Goal: Task Accomplishment & Management: Manage account settings

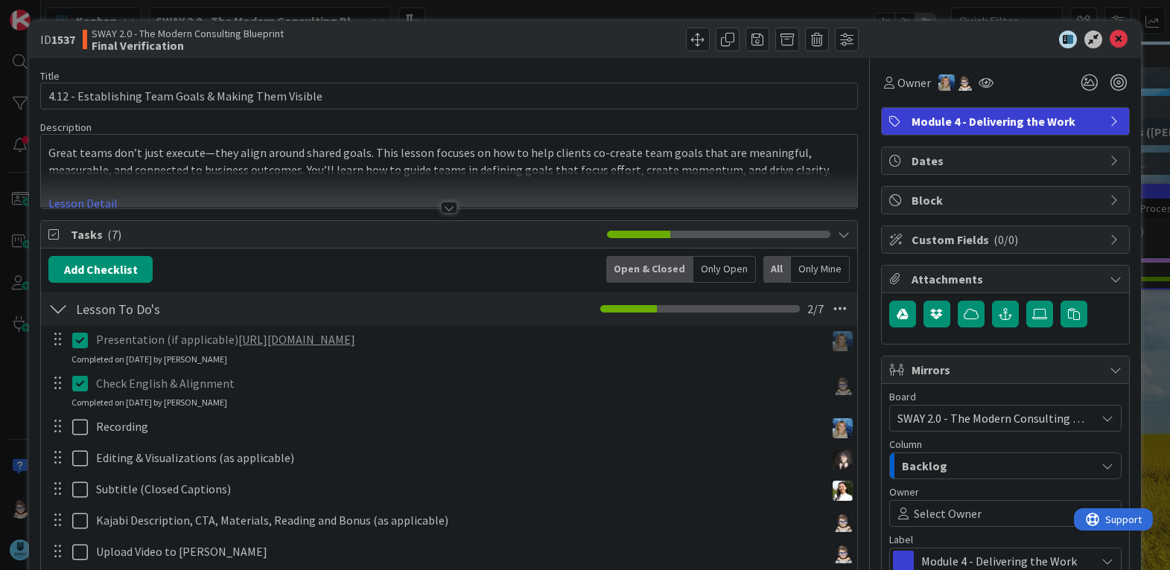
scroll to position [492, 0]
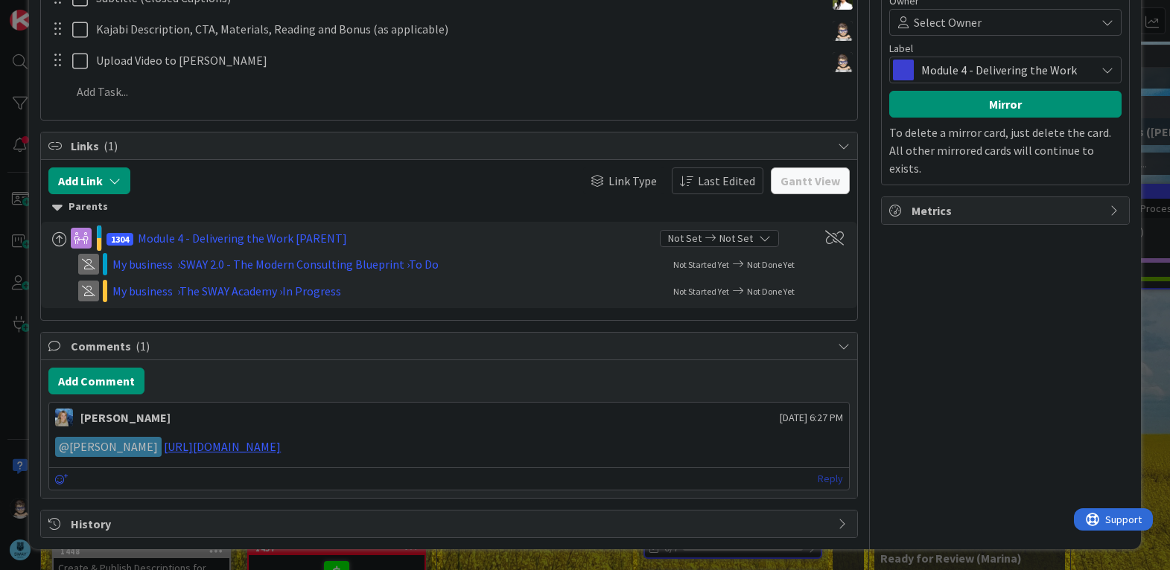
click at [818, 483] on link "Reply" at bounding box center [830, 479] width 25 height 19
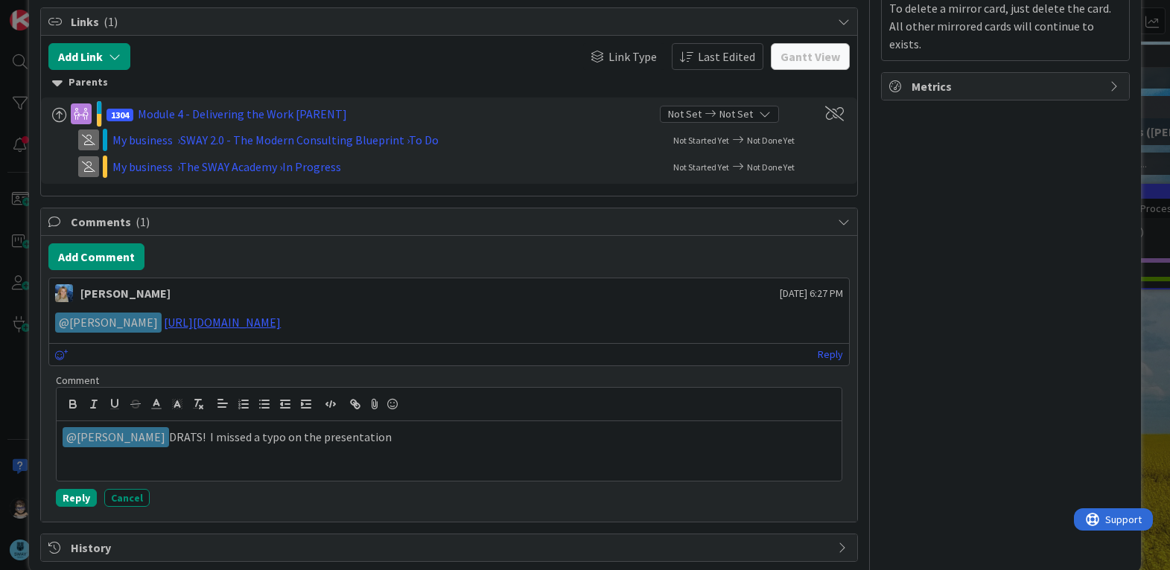
scroll to position [640, 0]
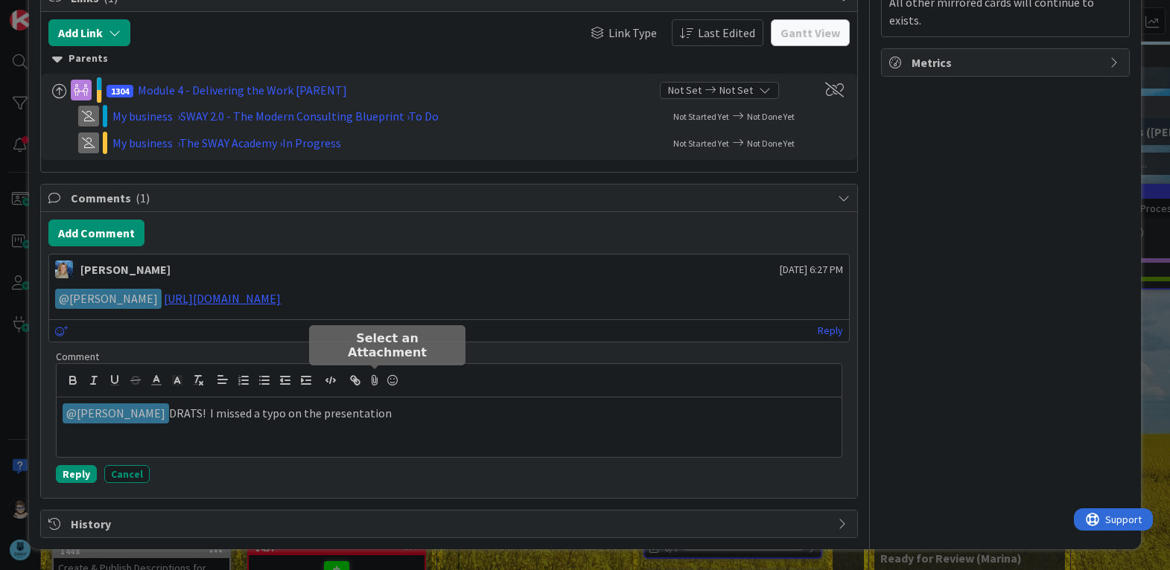
click at [374, 377] on icon at bounding box center [375, 380] width 18 height 21
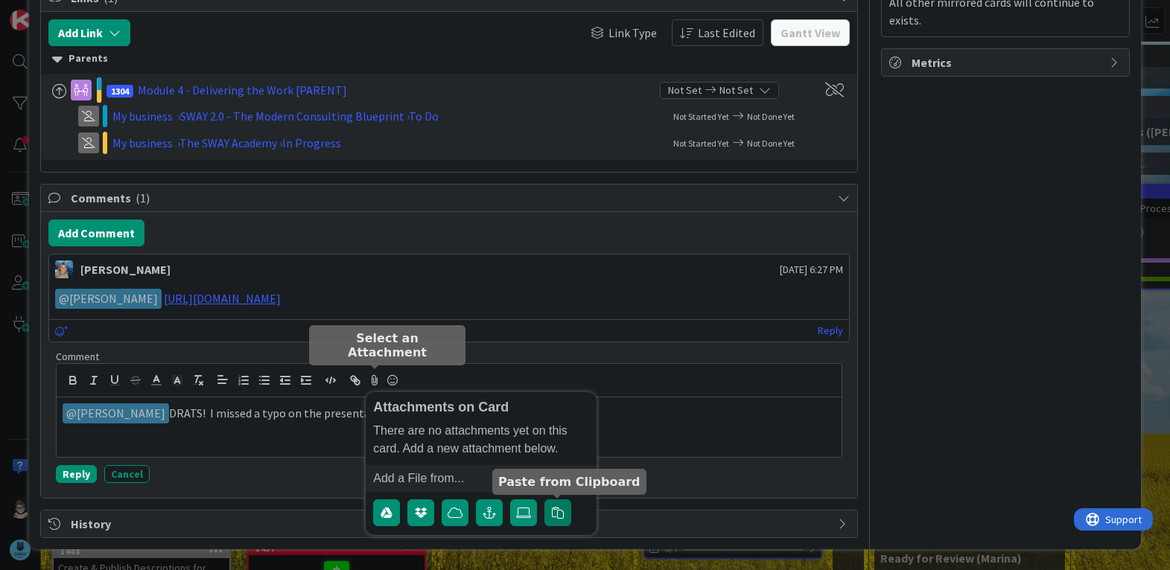
click at [553, 514] on icon "button" at bounding box center [558, 513] width 12 height 12
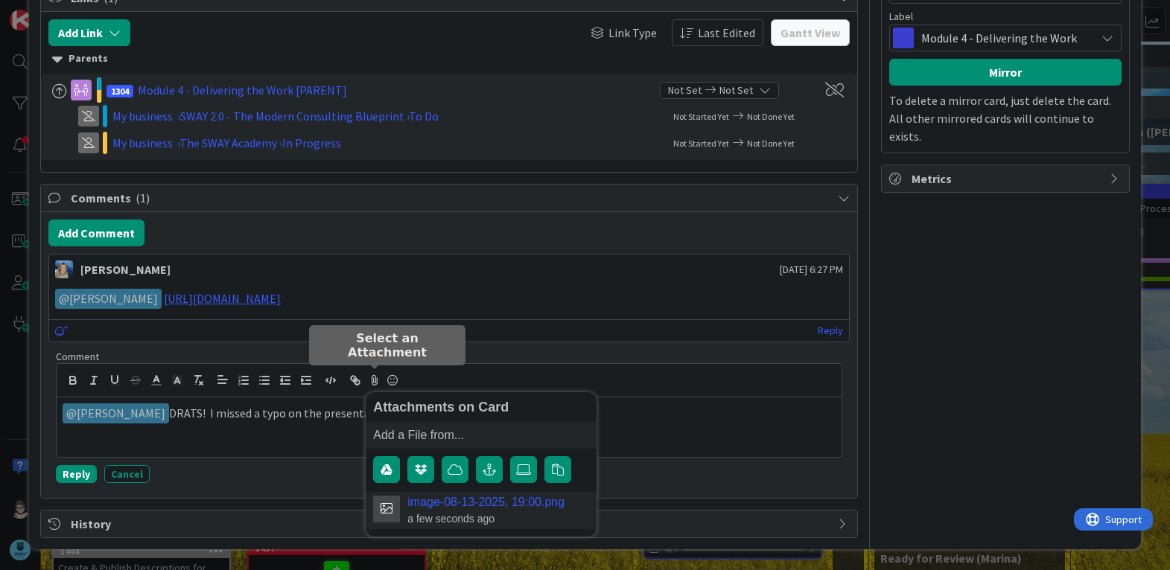
click at [489, 507] on link "image-08-13-2025, 19:00.png" at bounding box center [485, 502] width 157 height 13
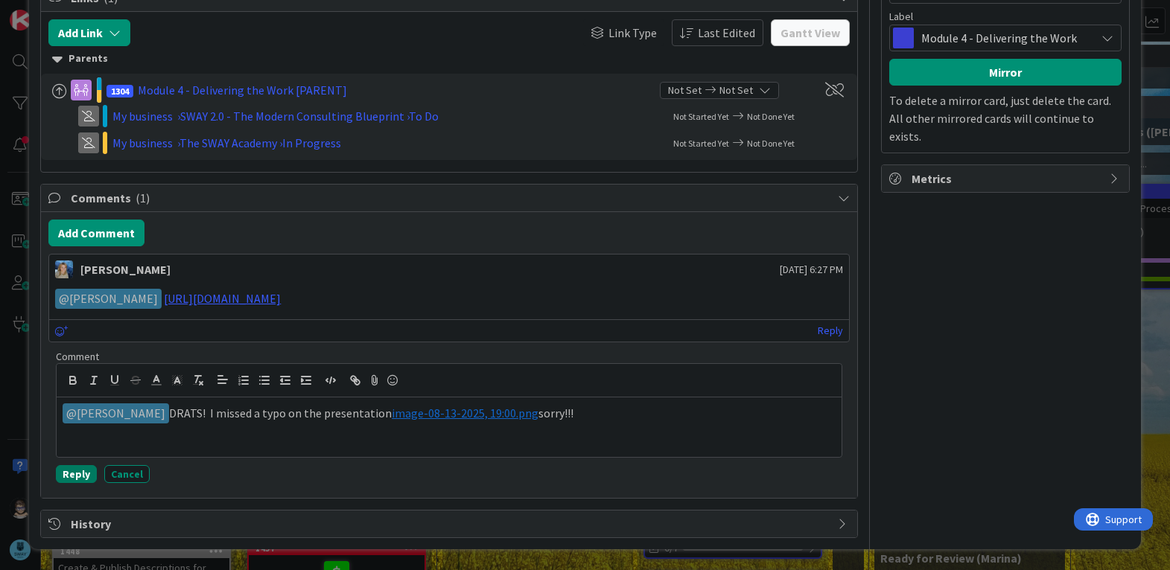
click at [81, 479] on button "Reply" at bounding box center [76, 474] width 41 height 18
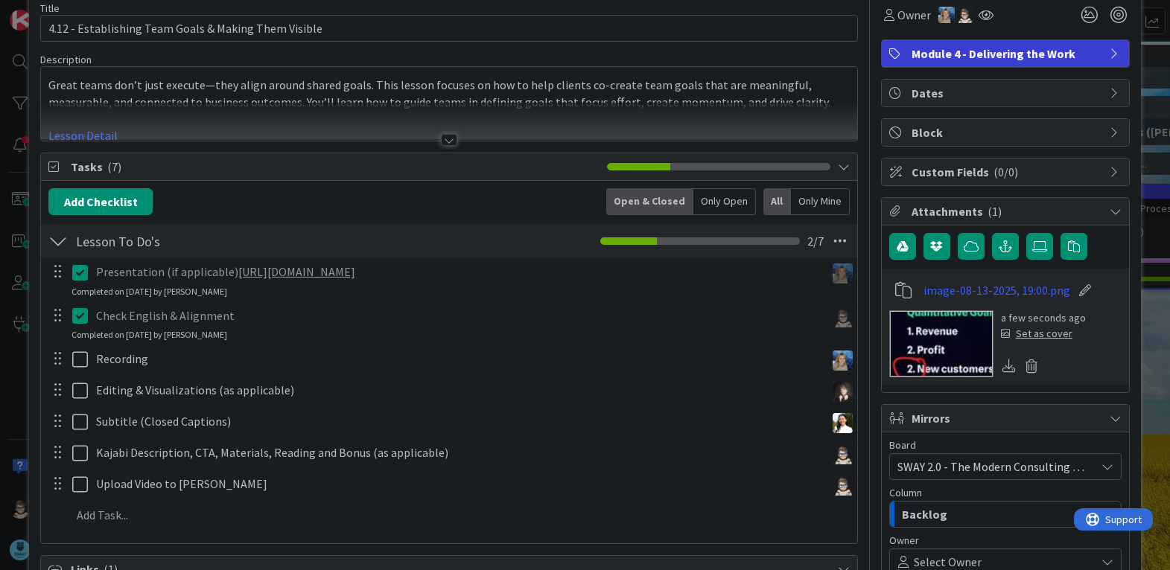
scroll to position [67, 0]
click at [355, 279] on link "https://gamma.app/docs/Establishing-Team-Goals-tvd8e7585rqxl90" at bounding box center [296, 272] width 117 height 15
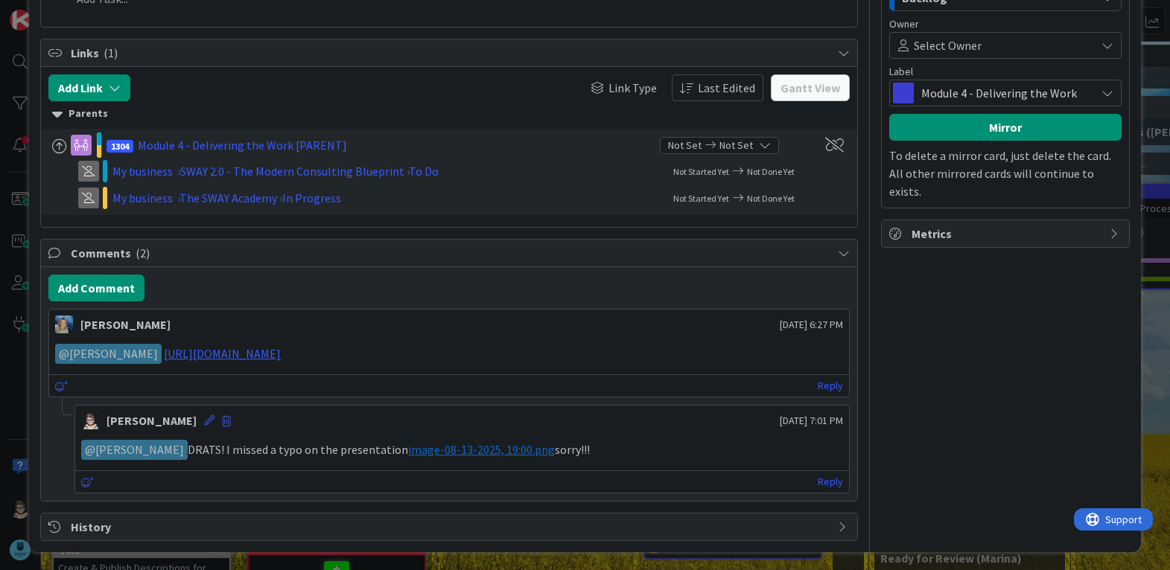
scroll to position [588, 0]
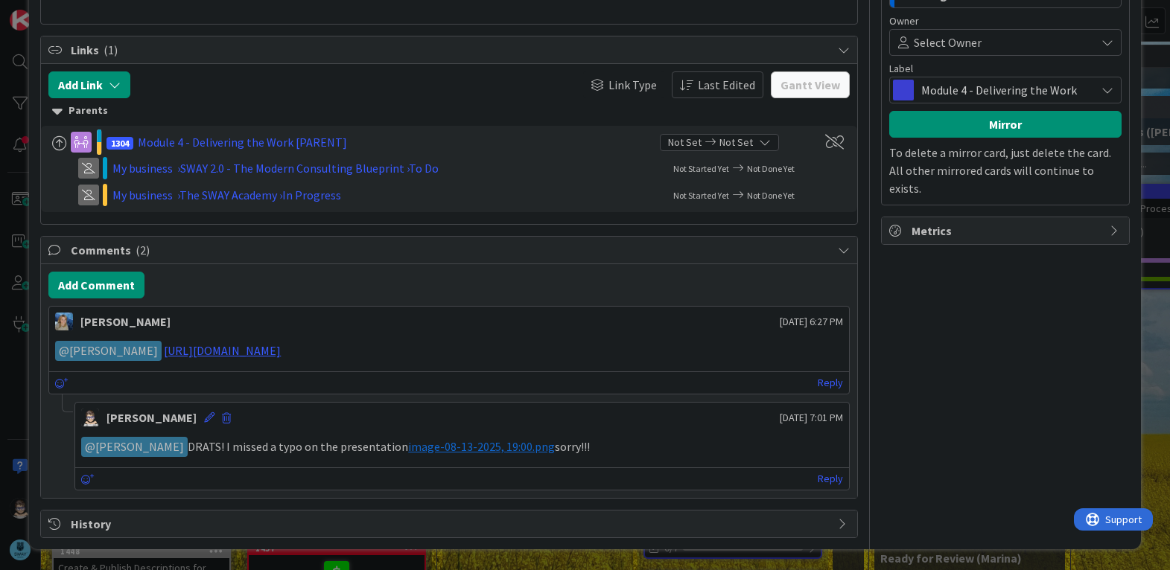
click at [582, 451] on p "﻿ @ Marina Alex ﻿ DRATS! I missed a typo on the presentation ﻿ image-08-13-2025…" at bounding box center [461, 447] width 761 height 20
click at [204, 416] on icon at bounding box center [209, 418] width 10 height 10
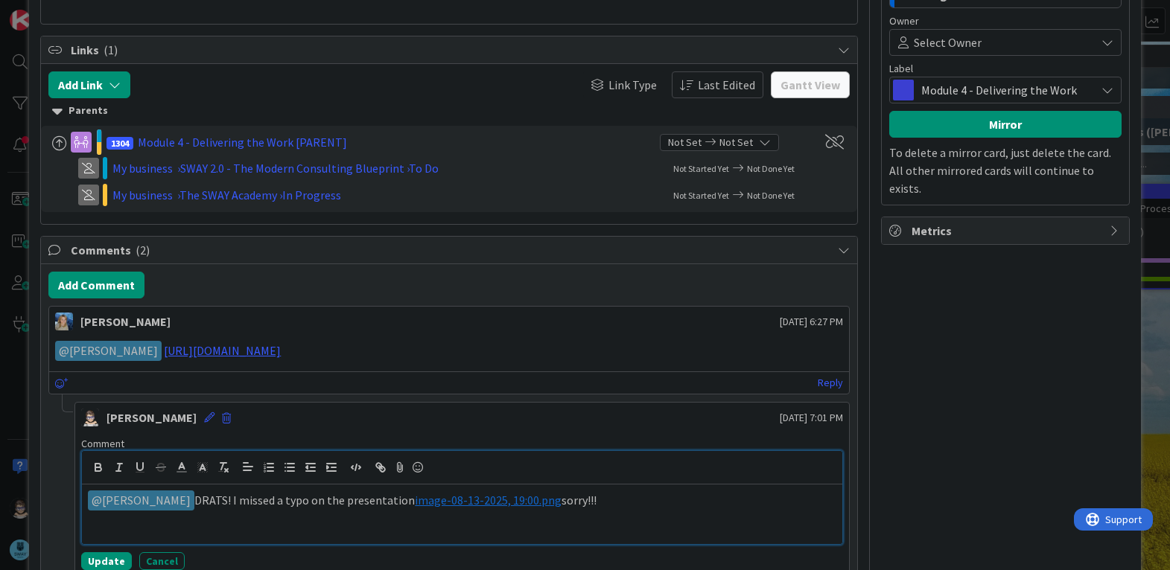
click at [623, 505] on p "﻿ @ Marina Alex ﻿ DRATS! I missed a typo on the presentation ﻿ image-08-13-2025…" at bounding box center [462, 501] width 748 height 20
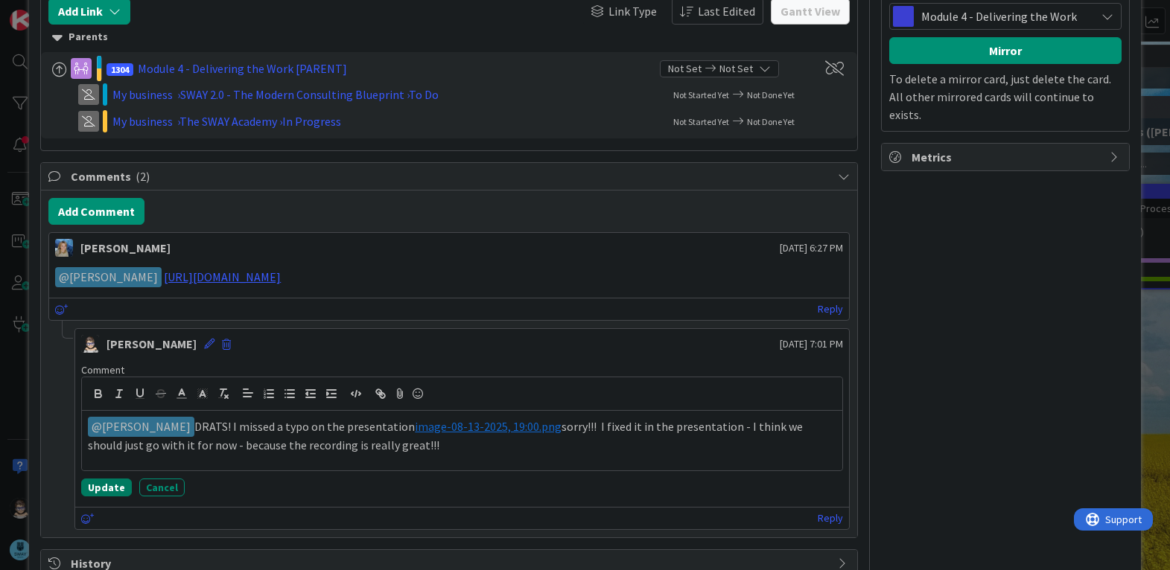
click at [98, 494] on button "Update" at bounding box center [106, 488] width 51 height 18
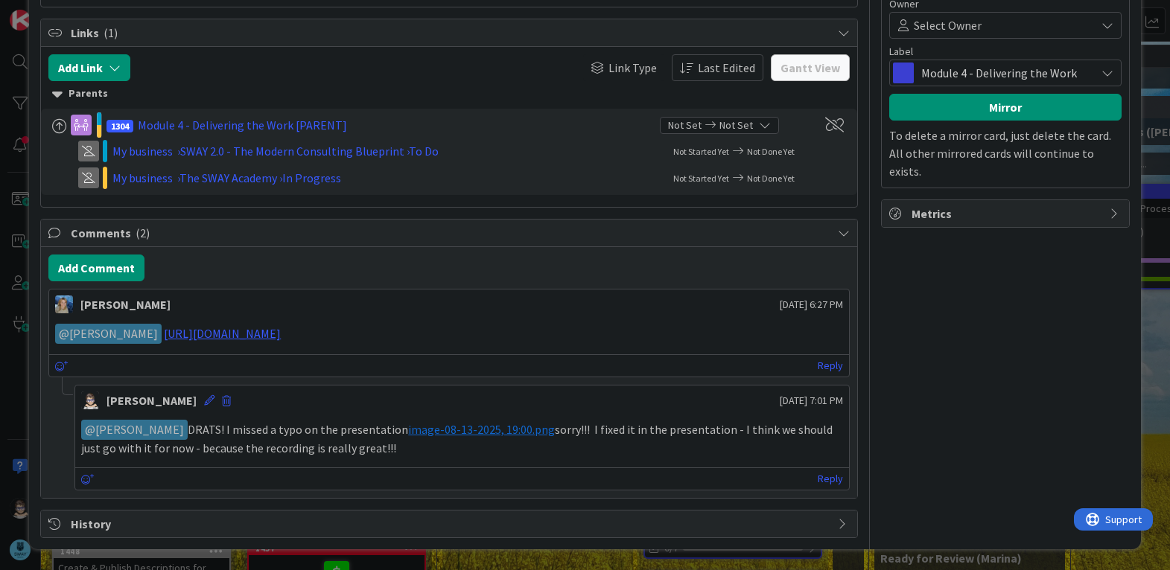
scroll to position [605, 0]
click at [204, 404] on icon at bounding box center [209, 400] width 10 height 10
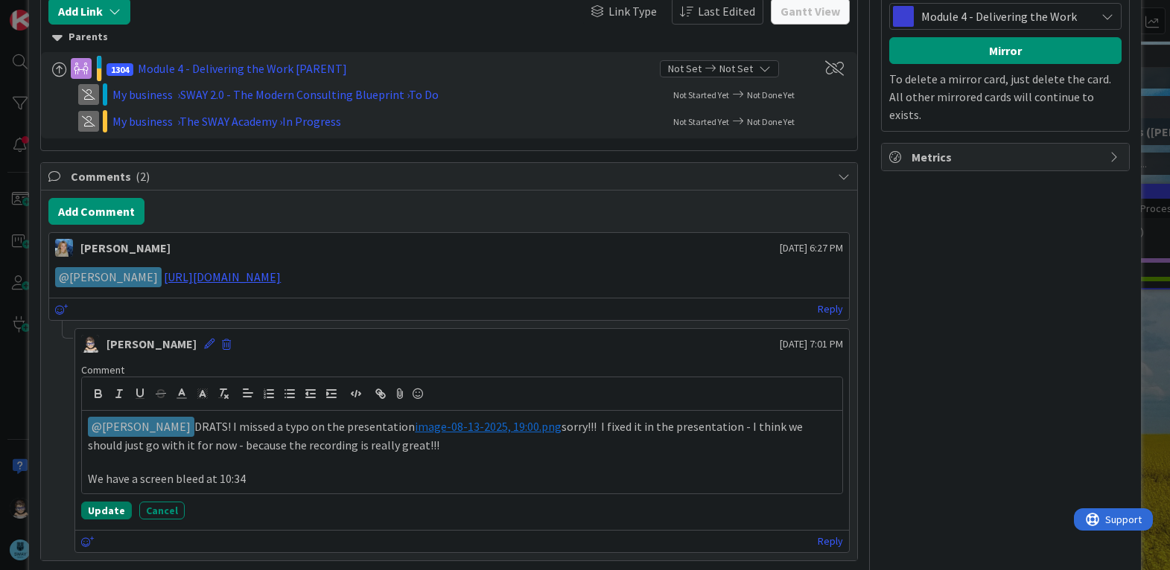
click at [115, 513] on button "Update" at bounding box center [106, 511] width 51 height 18
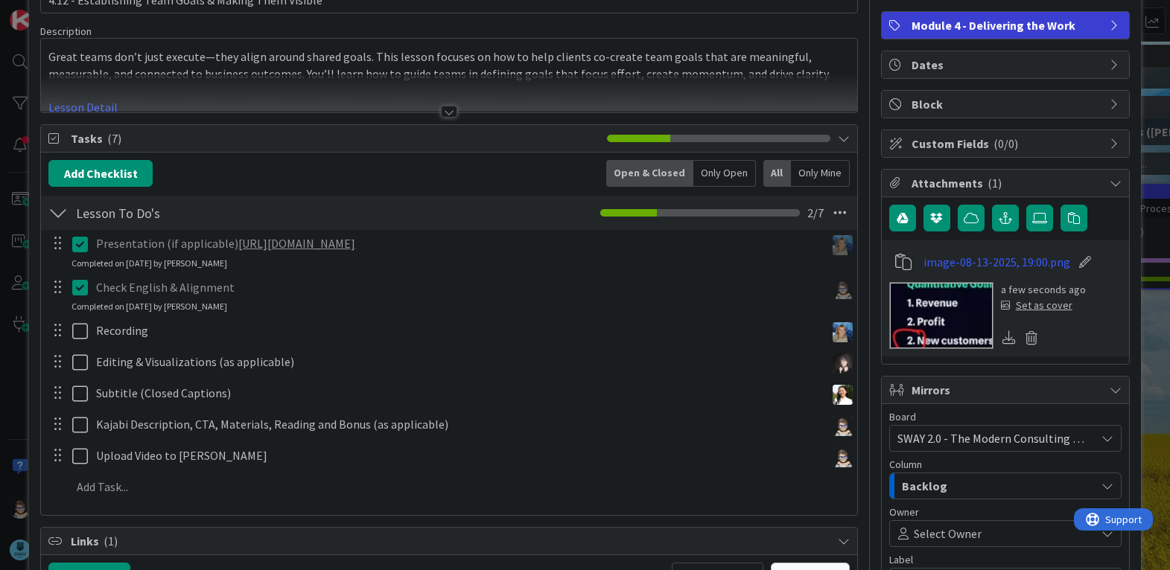
scroll to position [0, 0]
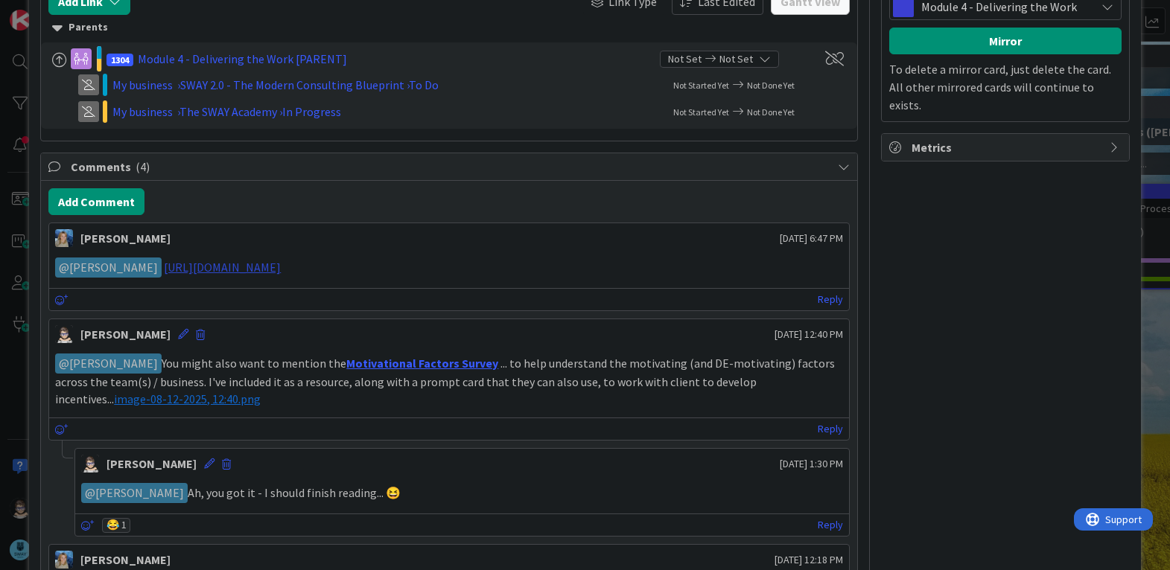
scroll to position [670, 0]
click at [281, 270] on link "[URL][DOMAIN_NAME]" at bounding box center [222, 268] width 117 height 15
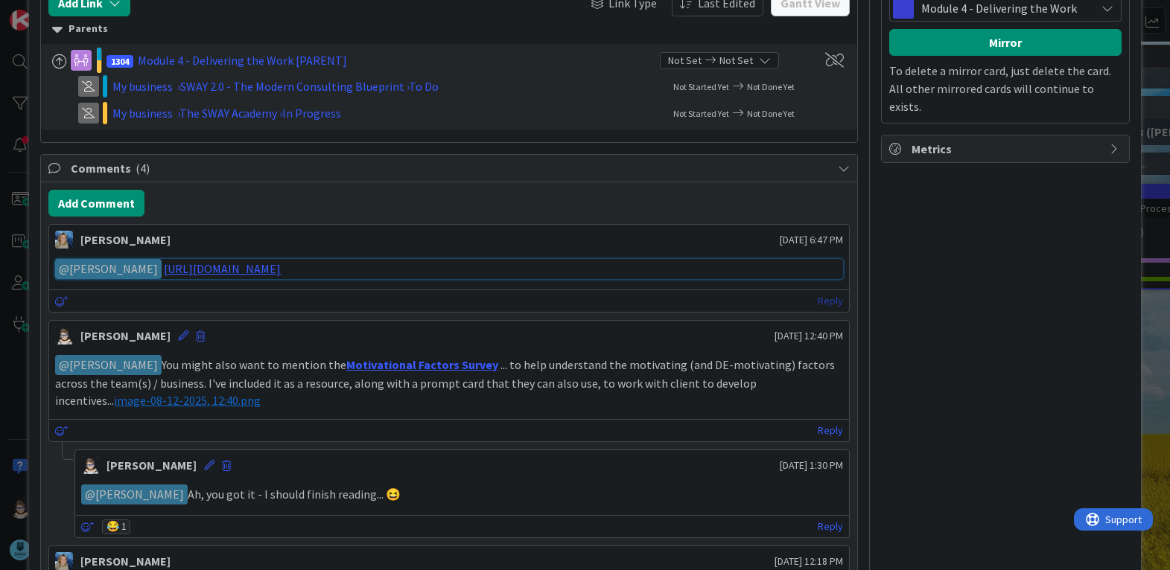
scroll to position [667, 0]
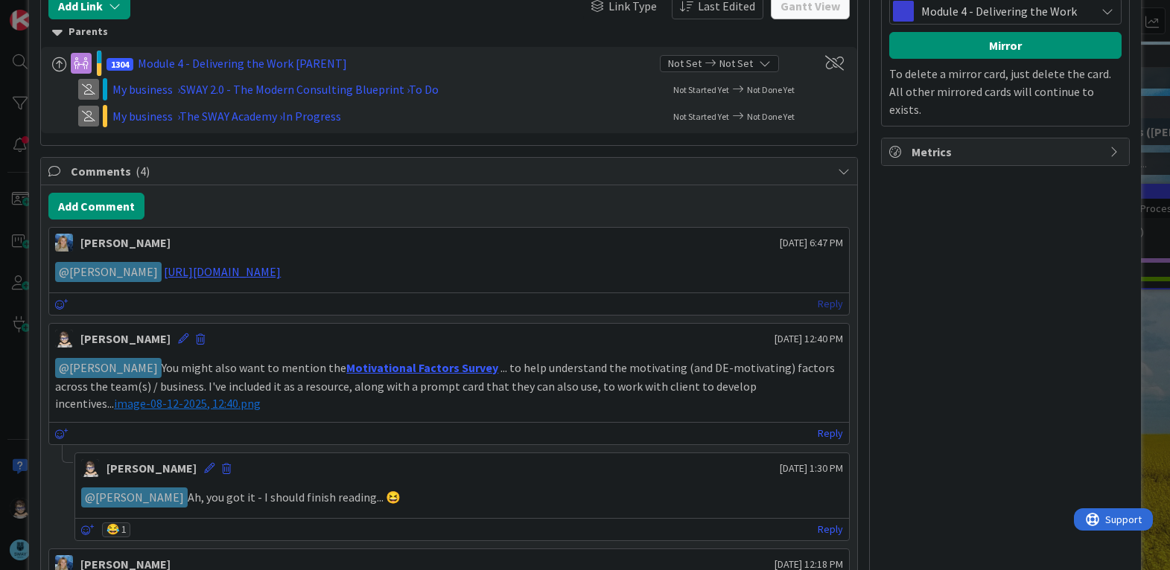
click at [823, 301] on link "Reply" at bounding box center [830, 304] width 25 height 19
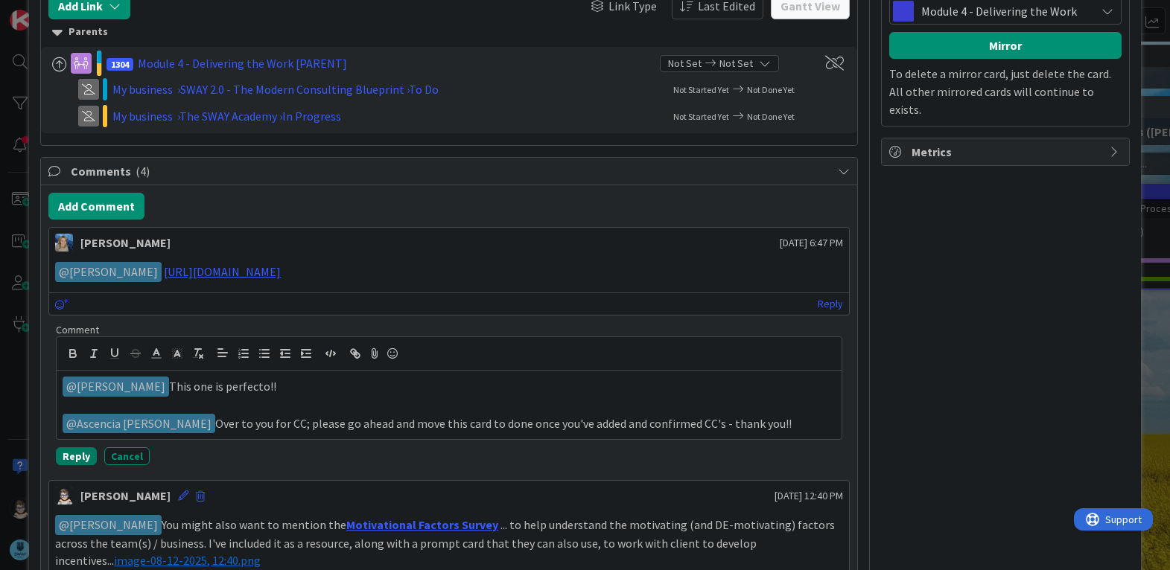
click at [72, 456] on button "Reply" at bounding box center [76, 457] width 41 height 18
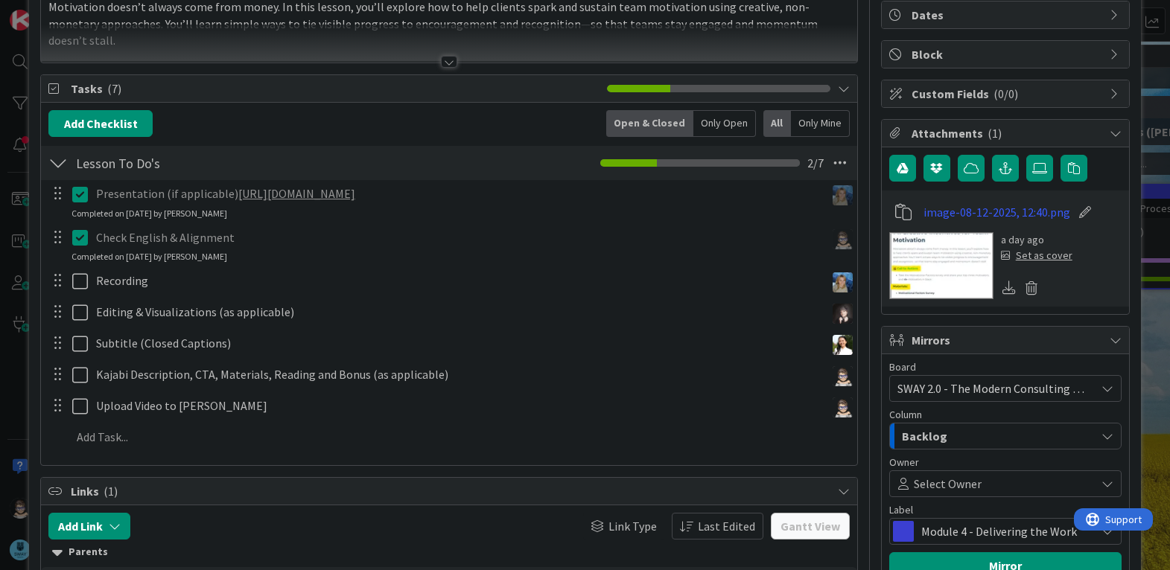
scroll to position [147, 0]
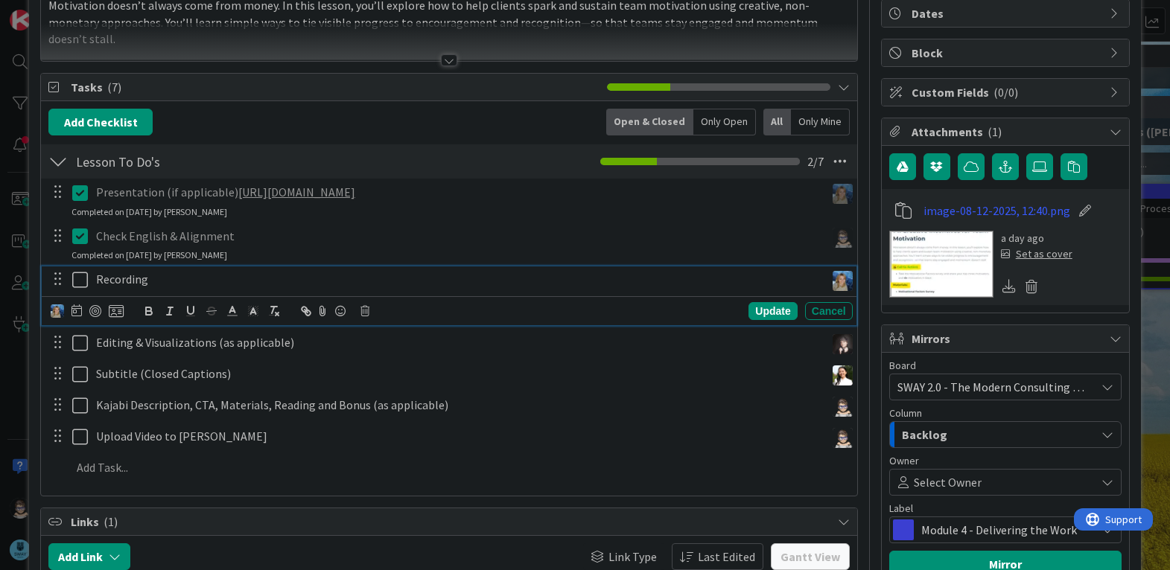
click at [77, 284] on icon at bounding box center [83, 280] width 22 height 18
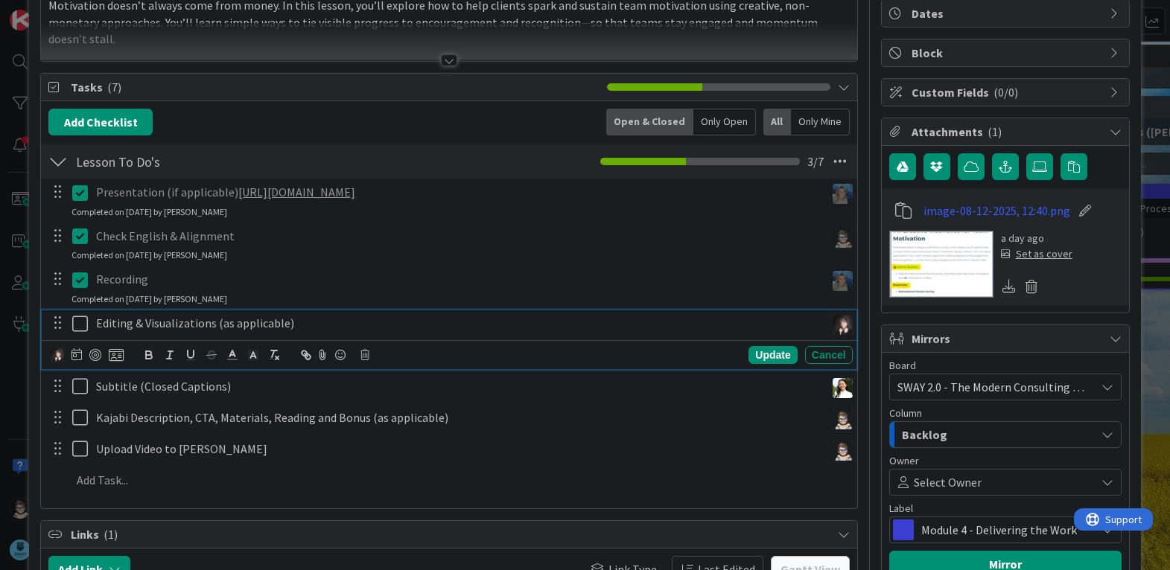
click at [79, 325] on icon at bounding box center [83, 324] width 22 height 18
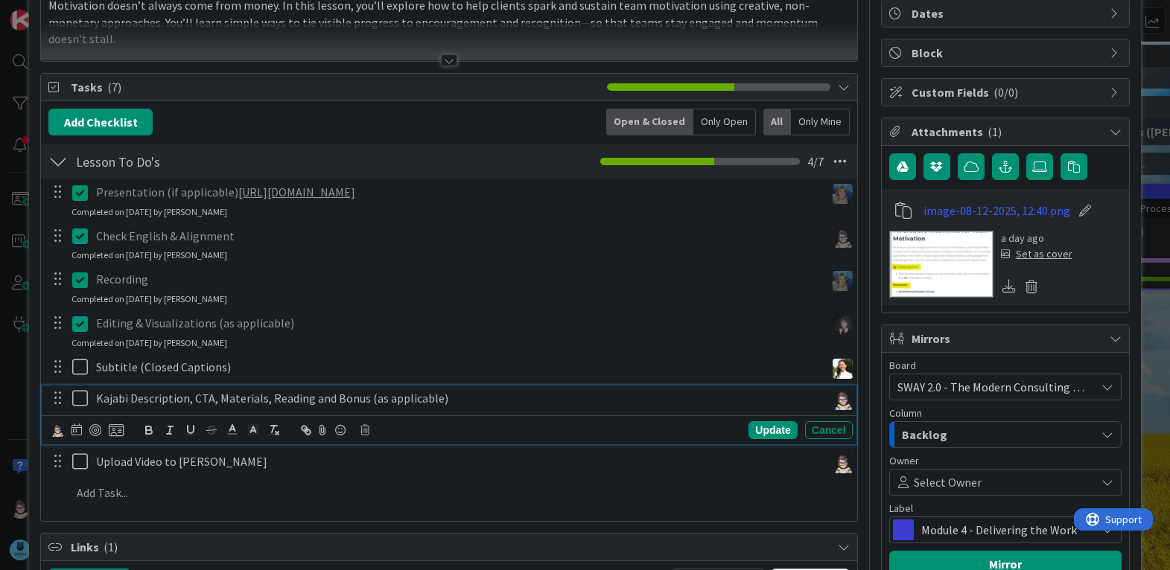
click at [77, 398] on icon at bounding box center [83, 398] width 22 height 18
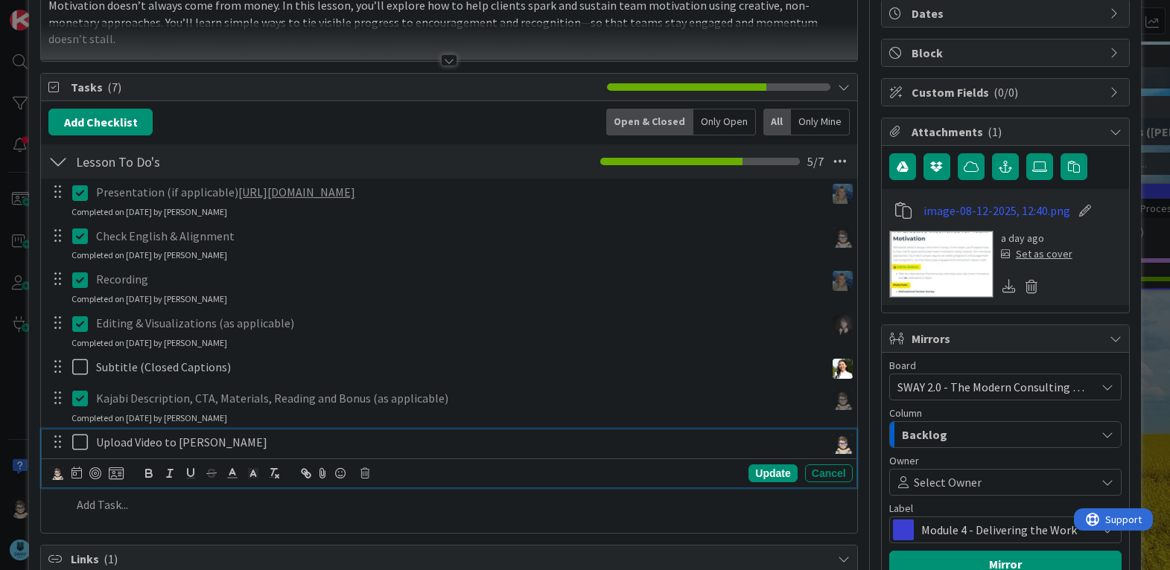
click at [78, 443] on icon at bounding box center [83, 442] width 22 height 18
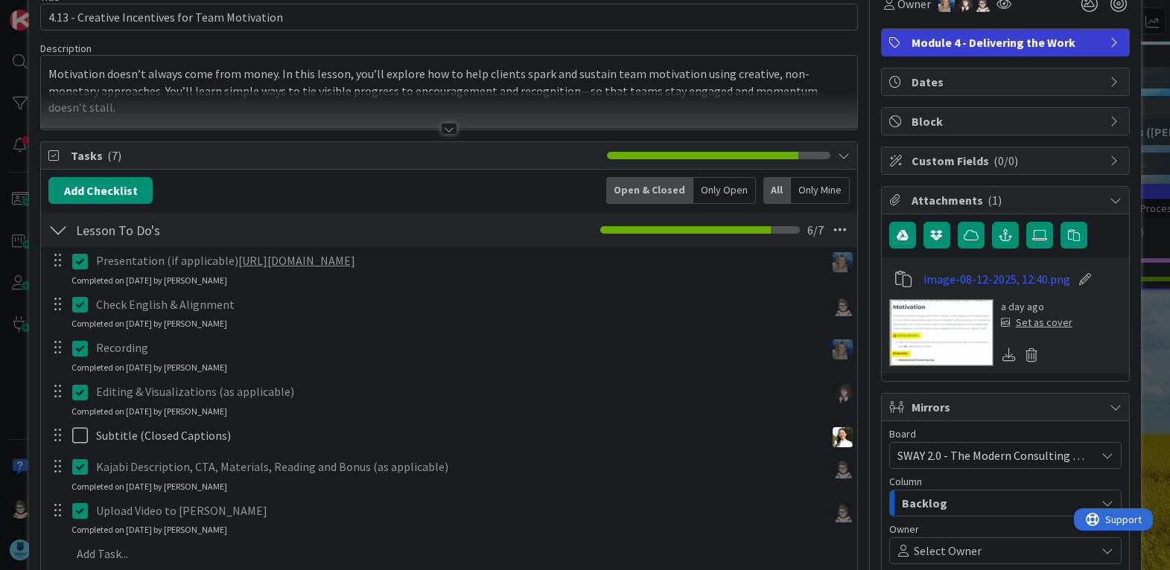
scroll to position [0, 0]
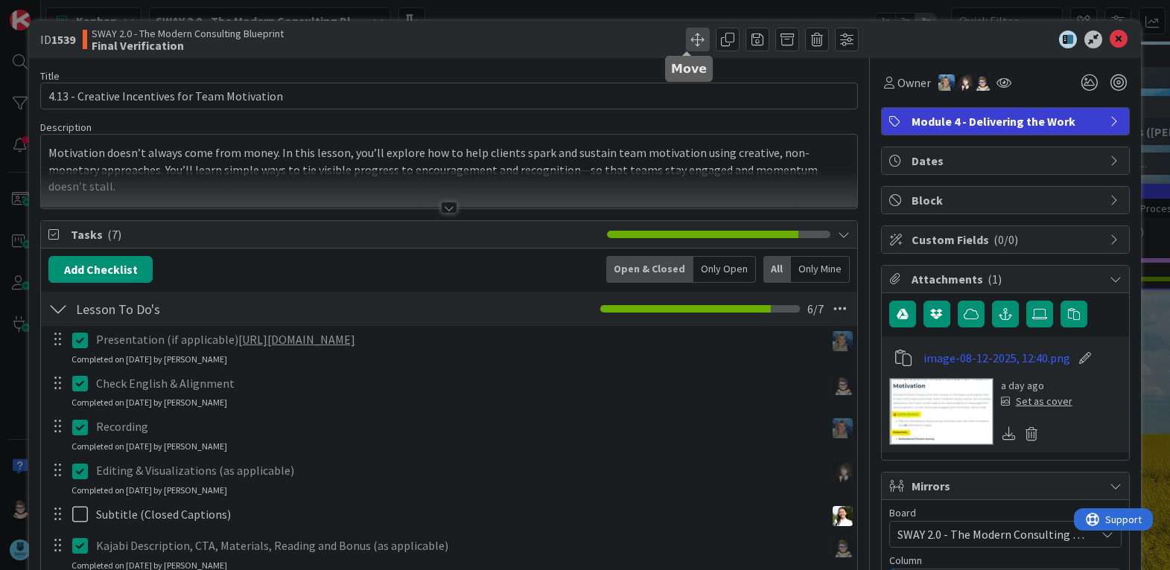
click at [692, 39] on span at bounding box center [698, 40] width 24 height 24
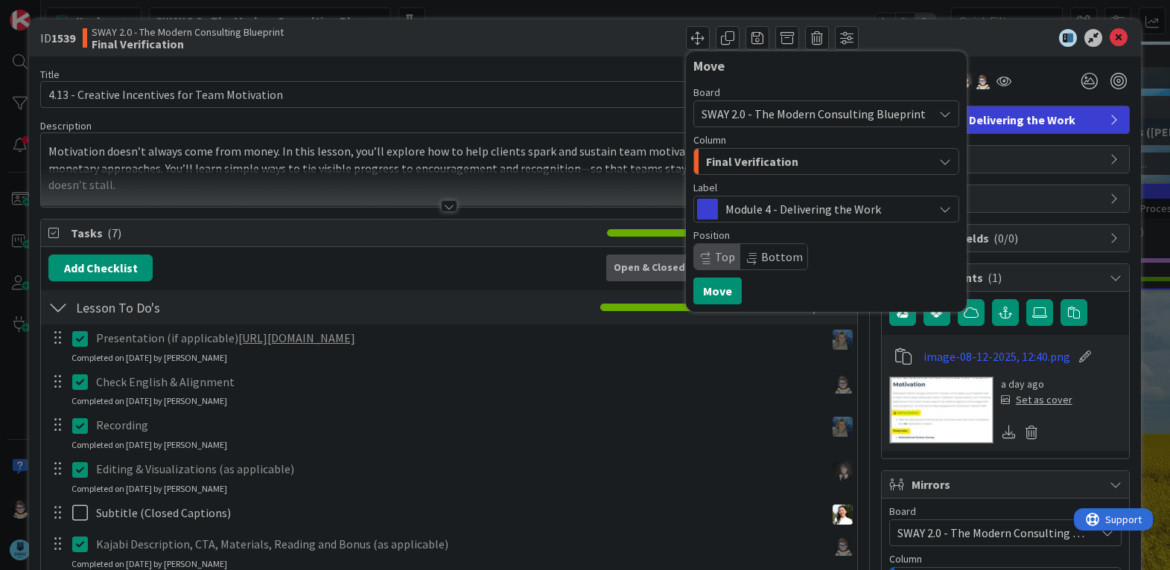
scroll to position [1, 0]
click at [821, 156] on div "Final Verification" at bounding box center [817, 162] width 231 height 24
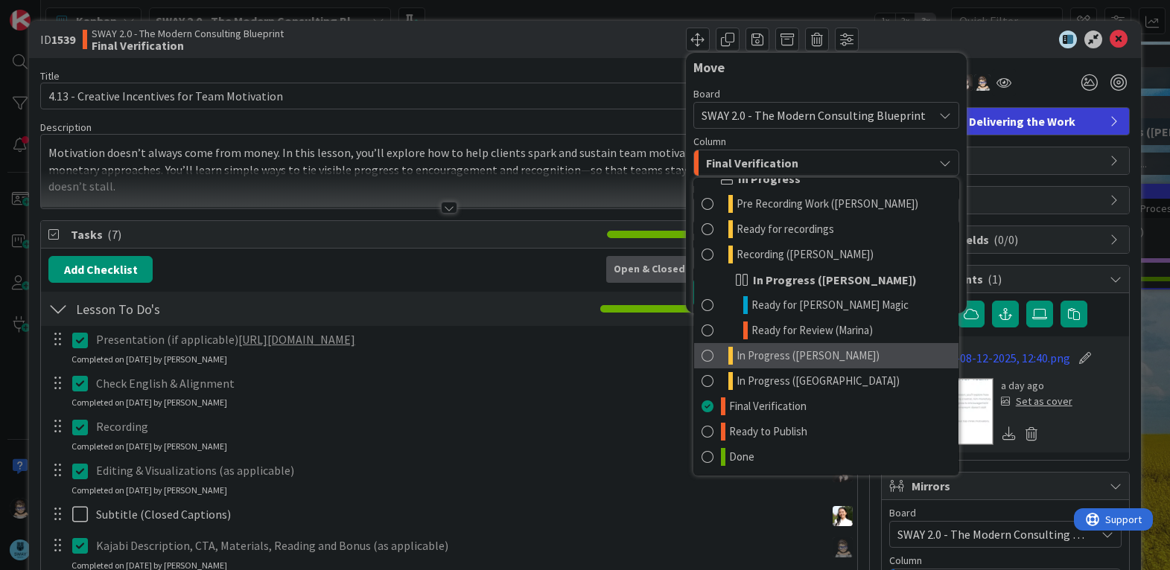
scroll to position [70, 0]
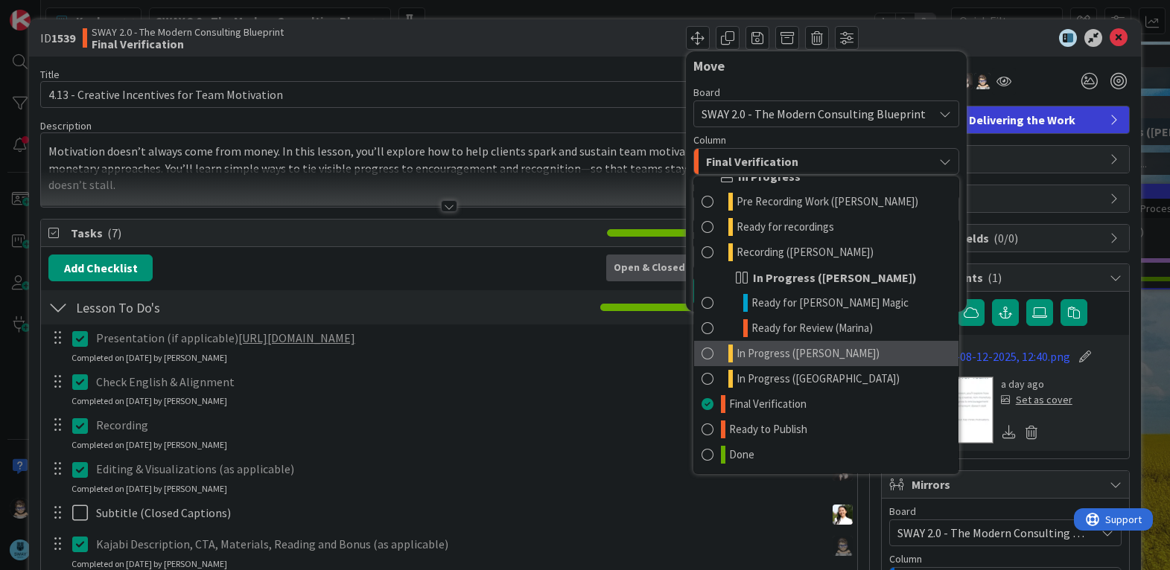
click at [792, 357] on span "In Progress ([PERSON_NAME])" at bounding box center [808, 354] width 143 height 18
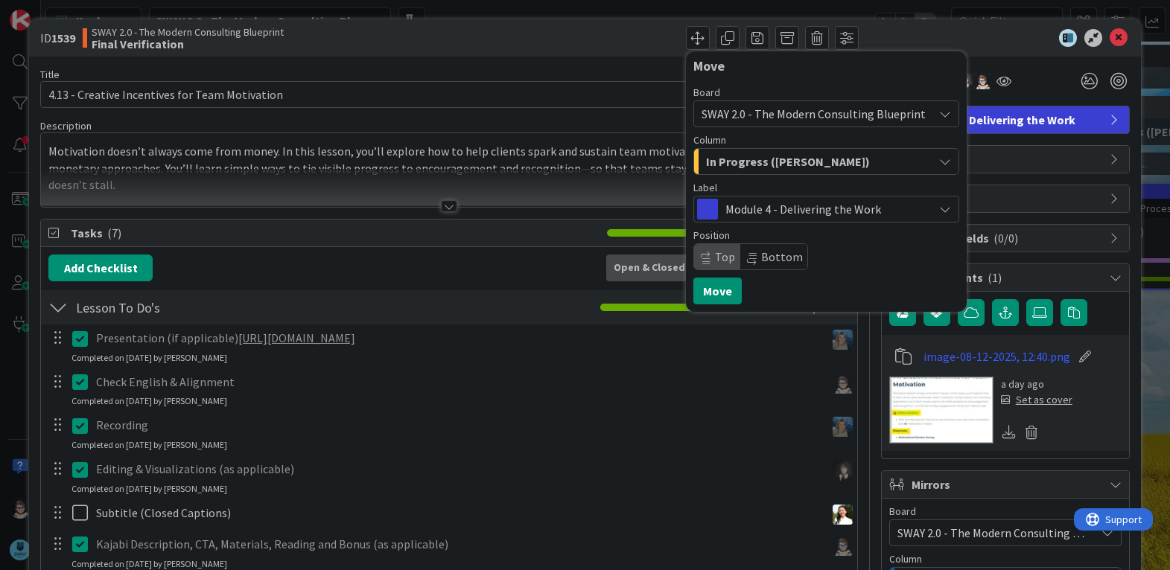
scroll to position [2, 0]
click at [695, 286] on button "Move" at bounding box center [717, 290] width 48 height 27
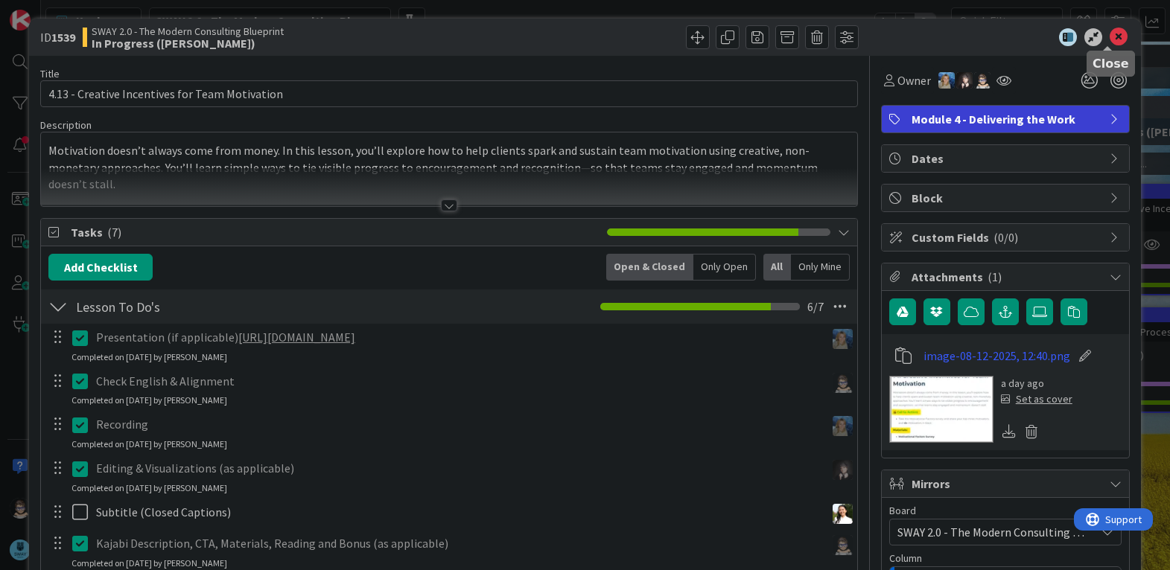
click at [1110, 34] on icon at bounding box center [1119, 37] width 18 height 18
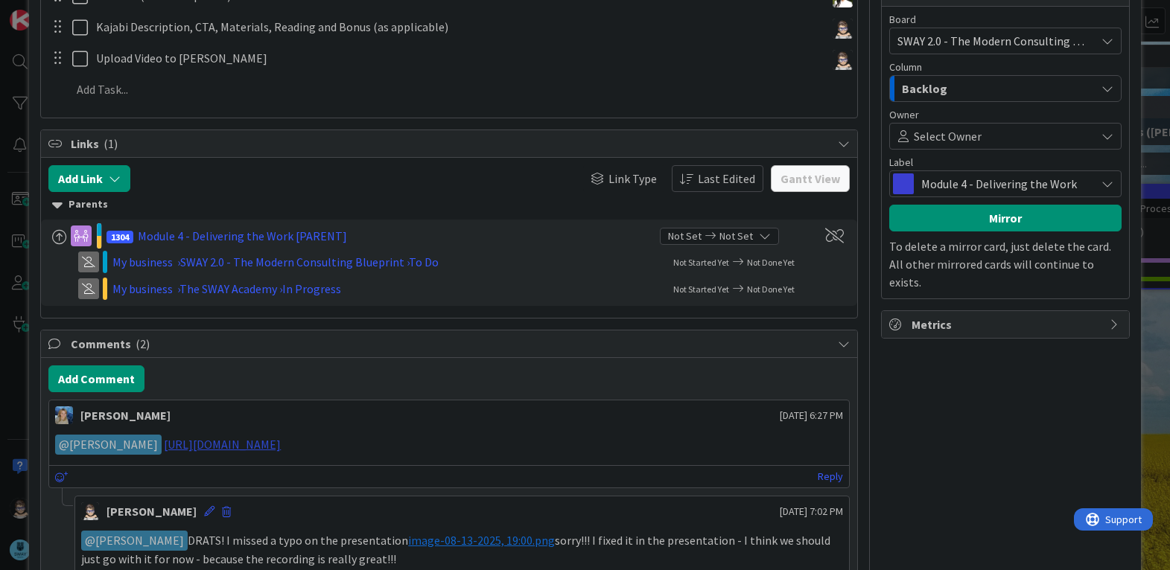
scroll to position [492, 0]
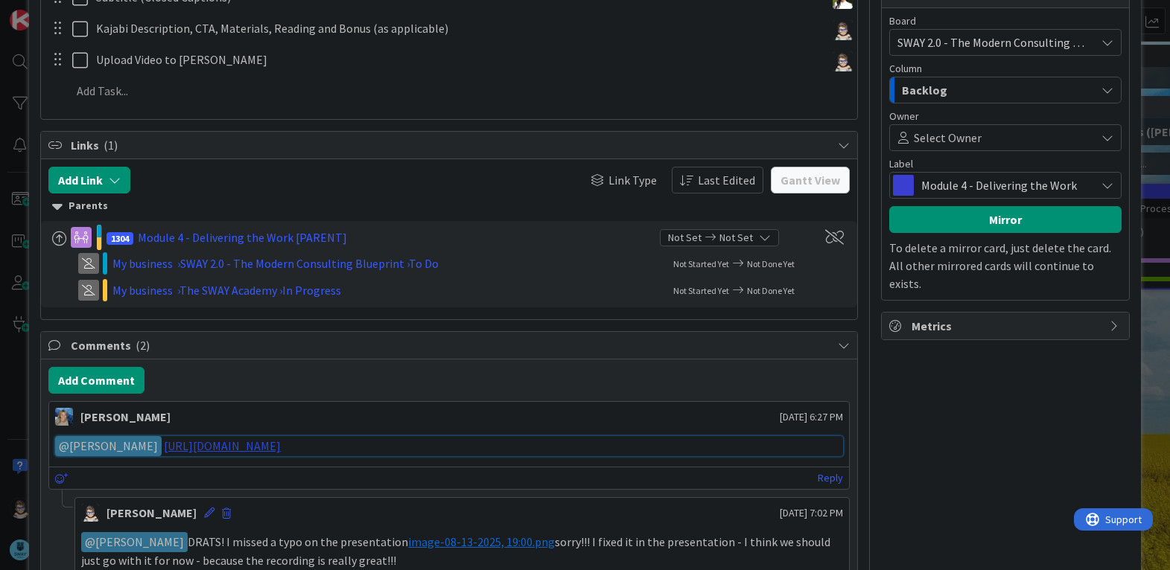
click at [281, 445] on link "[URL][DOMAIN_NAME]" at bounding box center [222, 446] width 117 height 15
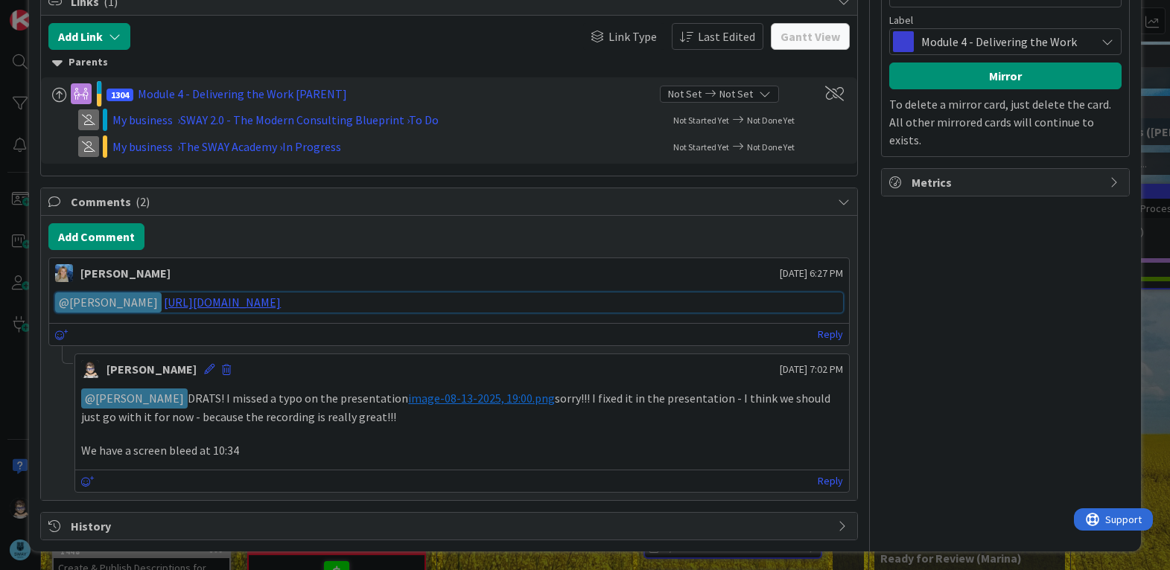
scroll to position [638, 0]
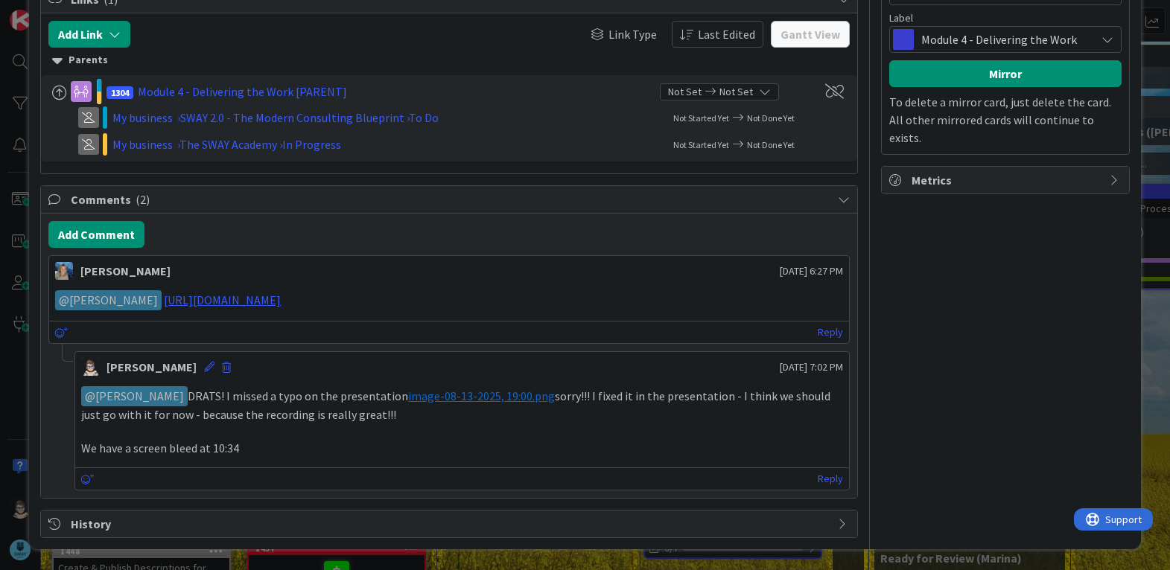
click at [370, 422] on p "﻿ @ Marina Alex ﻿ DRATS! I missed a typo on the presentation ﻿ image-08-13-2025…" at bounding box center [461, 405] width 761 height 36
click at [294, 442] on p "We have a screen bleed at 10:34" at bounding box center [461, 448] width 761 height 17
click at [263, 455] on p "We have a screen bleed at 10:34" at bounding box center [461, 448] width 761 height 17
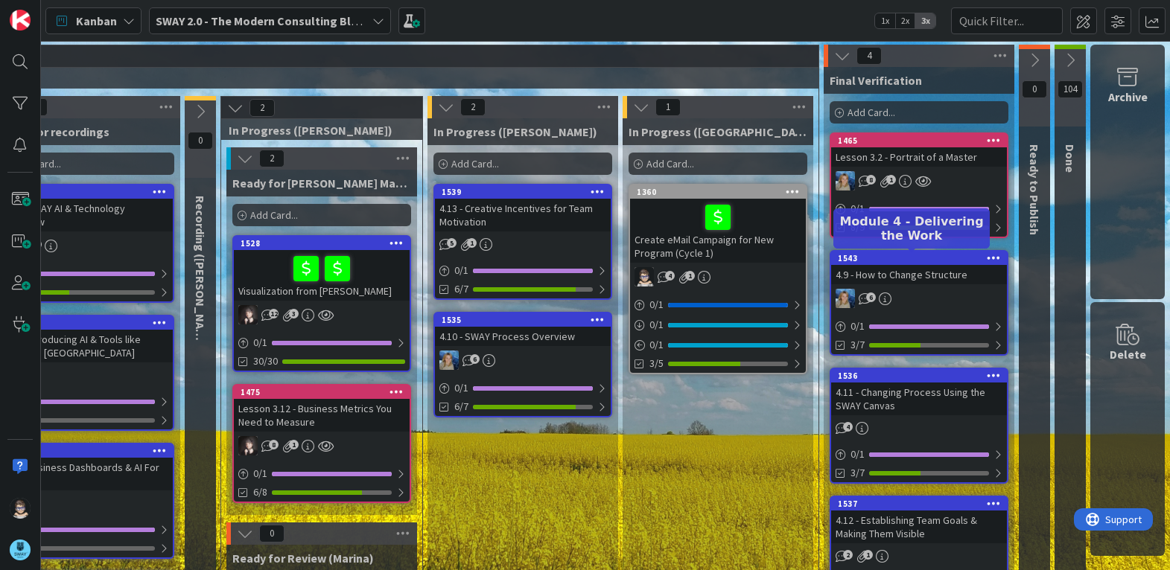
click at [908, 262] on div "1543" at bounding box center [922, 258] width 169 height 10
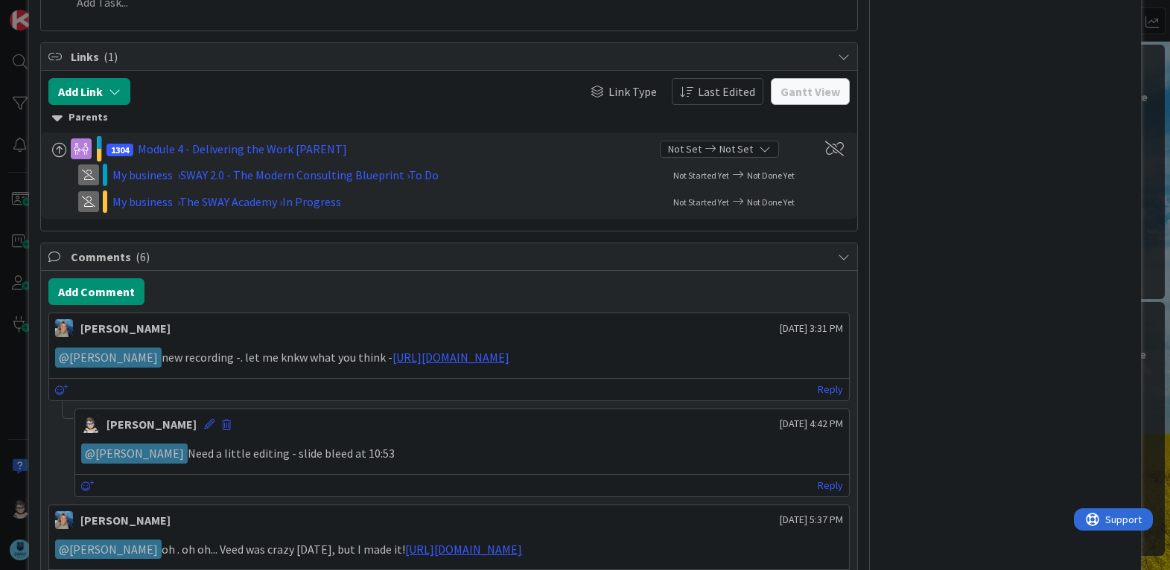
scroll to position [594, 0]
click at [509, 360] on link "https://www.veed.io/view/9f0b7abd-d40e-49c9-8fae-1144d5462b32?panel=share" at bounding box center [450, 356] width 117 height 15
click at [105, 290] on button "Add Comment" at bounding box center [96, 291] width 96 height 27
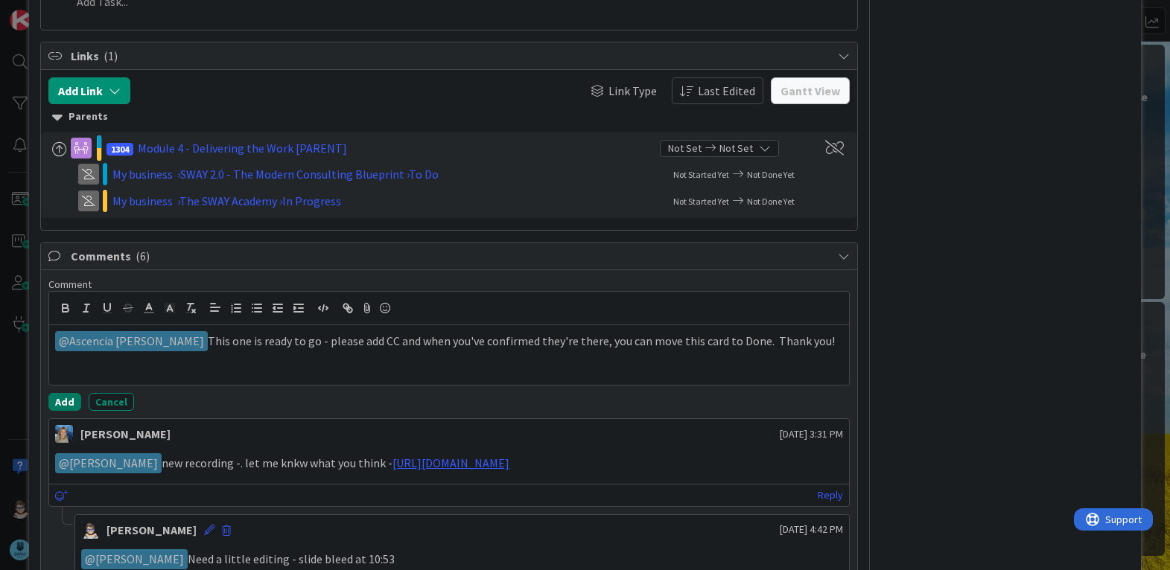
click at [63, 399] on button "Add" at bounding box center [64, 402] width 33 height 18
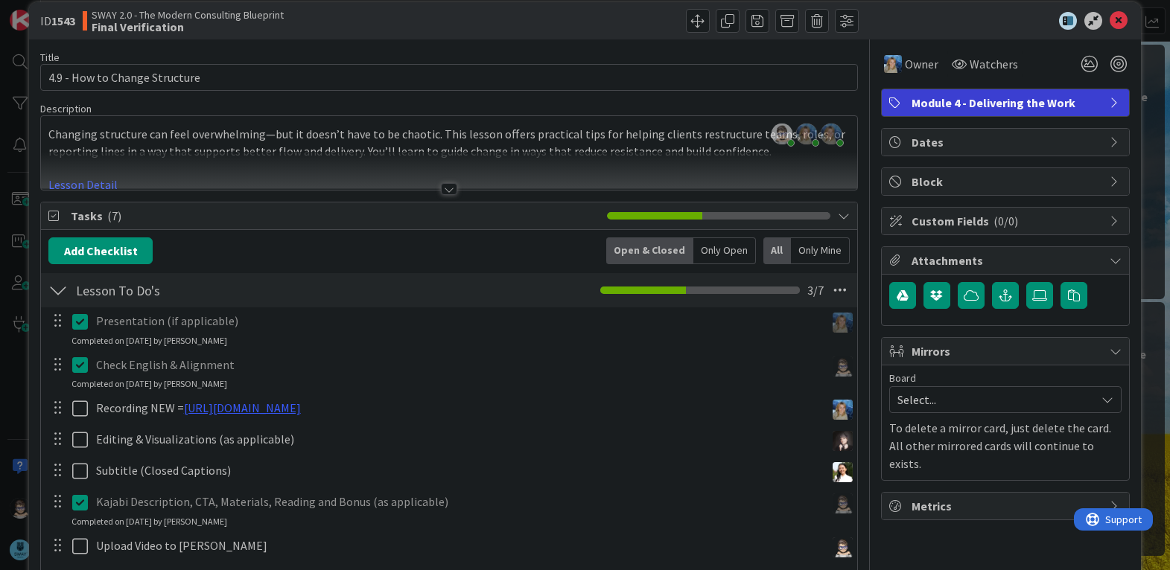
scroll to position [0, 0]
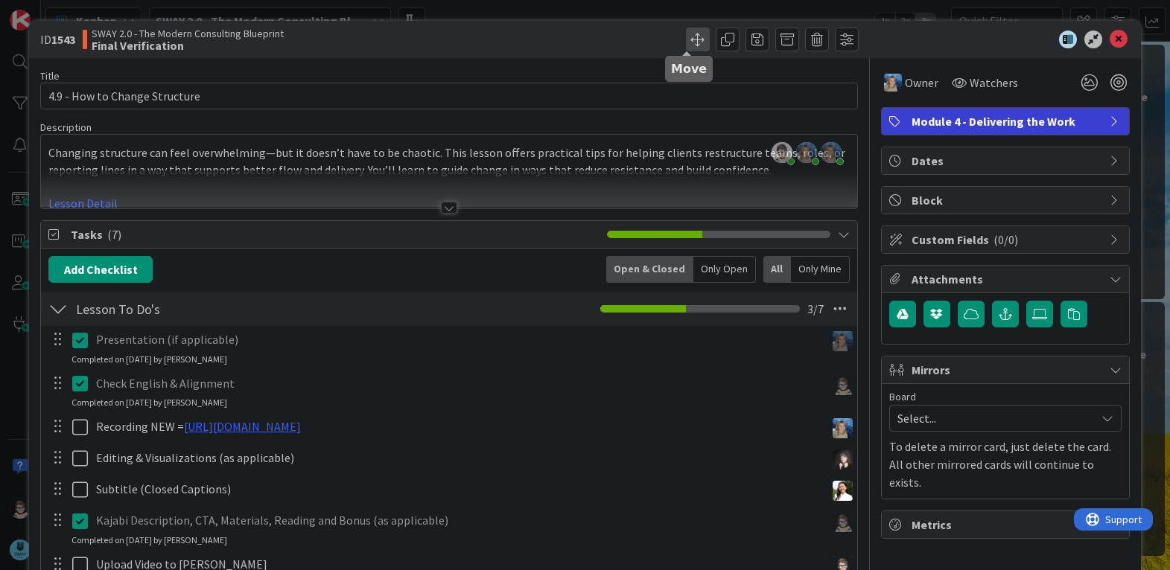
click at [686, 38] on span at bounding box center [698, 40] width 24 height 24
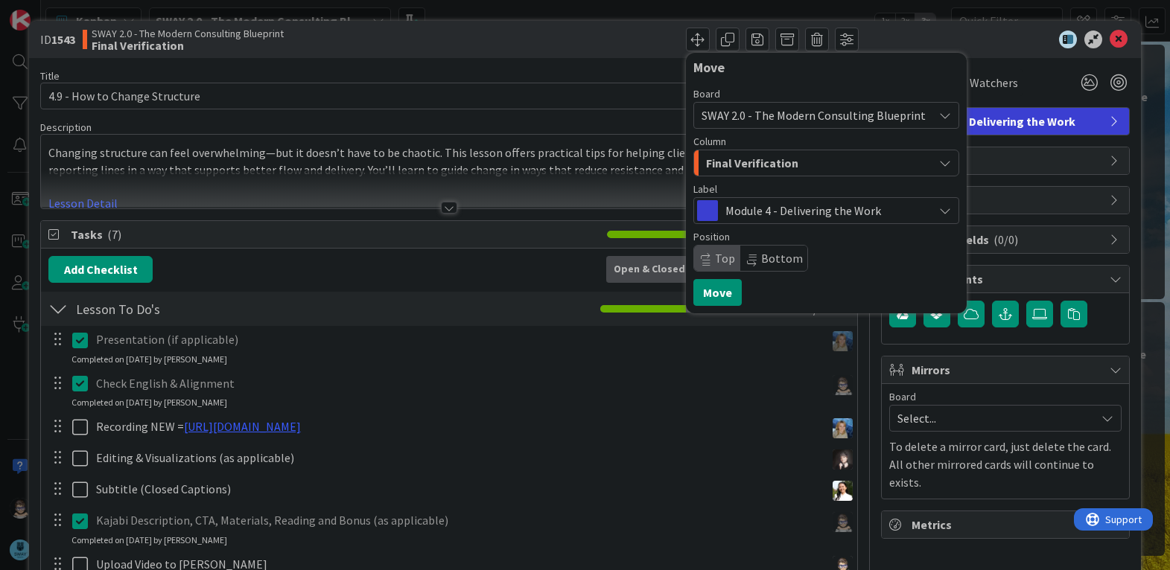
click at [769, 162] on span "Final Verification" at bounding box center [752, 162] width 92 height 19
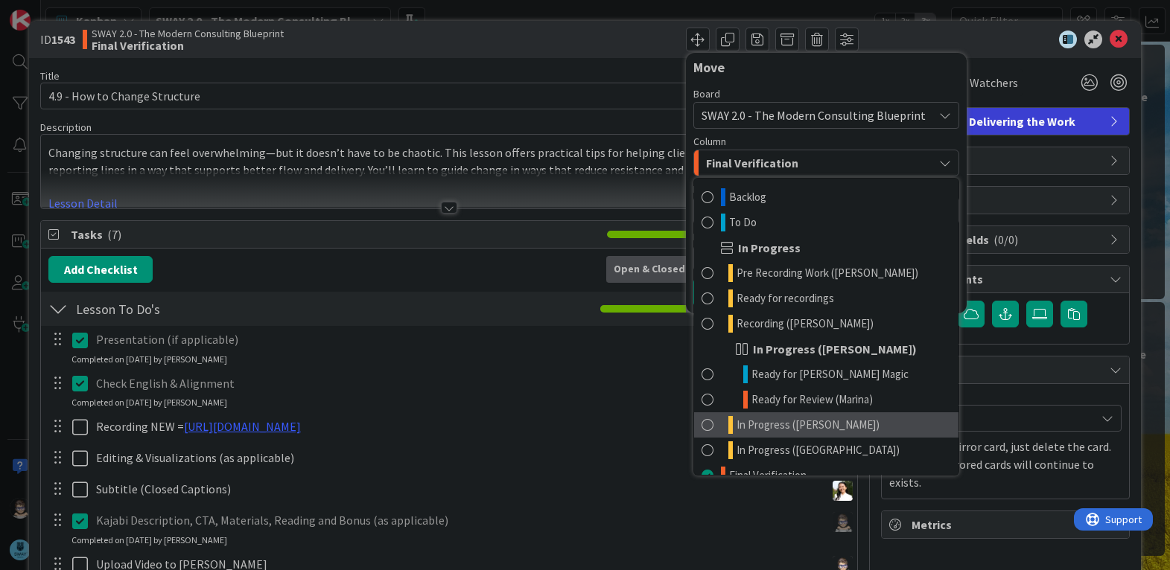
click at [803, 431] on span "In Progress ([PERSON_NAME])" at bounding box center [808, 425] width 143 height 18
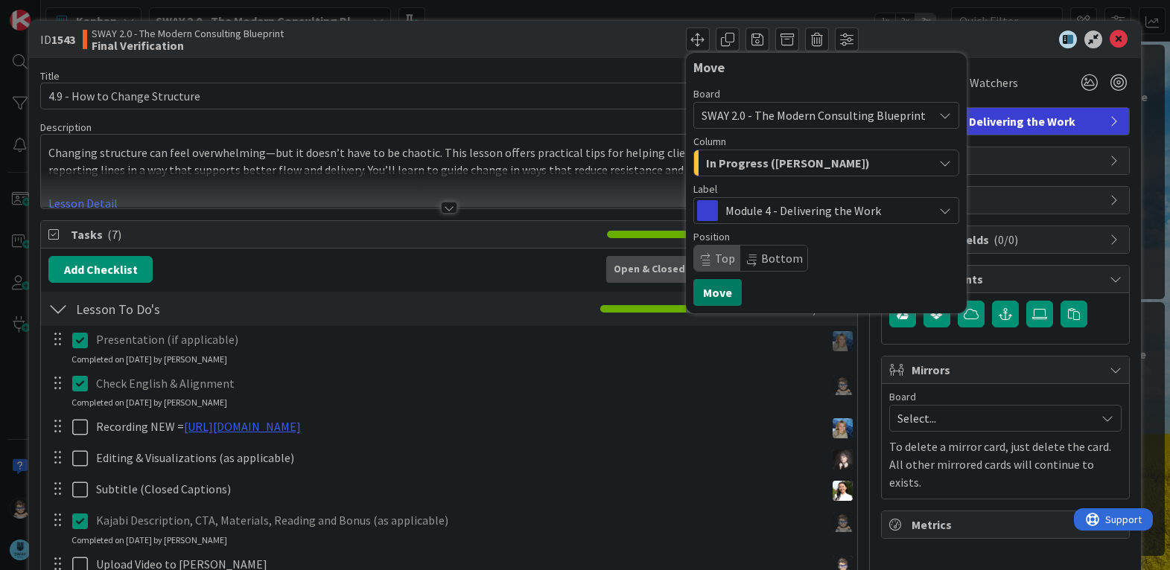
click at [713, 296] on button "Move" at bounding box center [717, 292] width 48 height 27
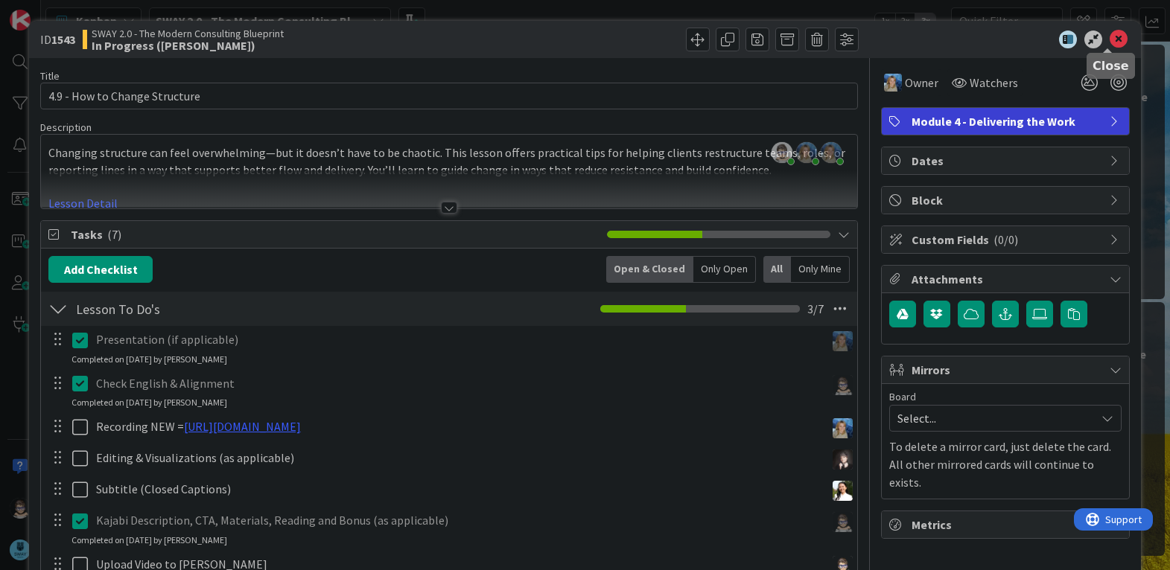
click at [1110, 34] on icon at bounding box center [1119, 40] width 18 height 18
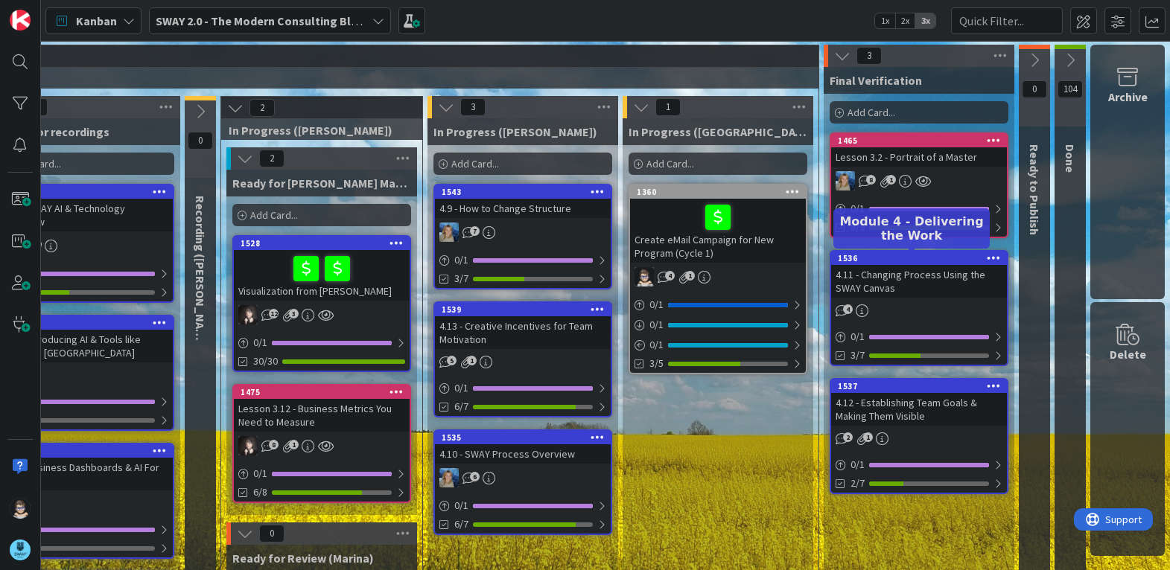
click at [884, 258] on div "1536" at bounding box center [922, 258] width 169 height 10
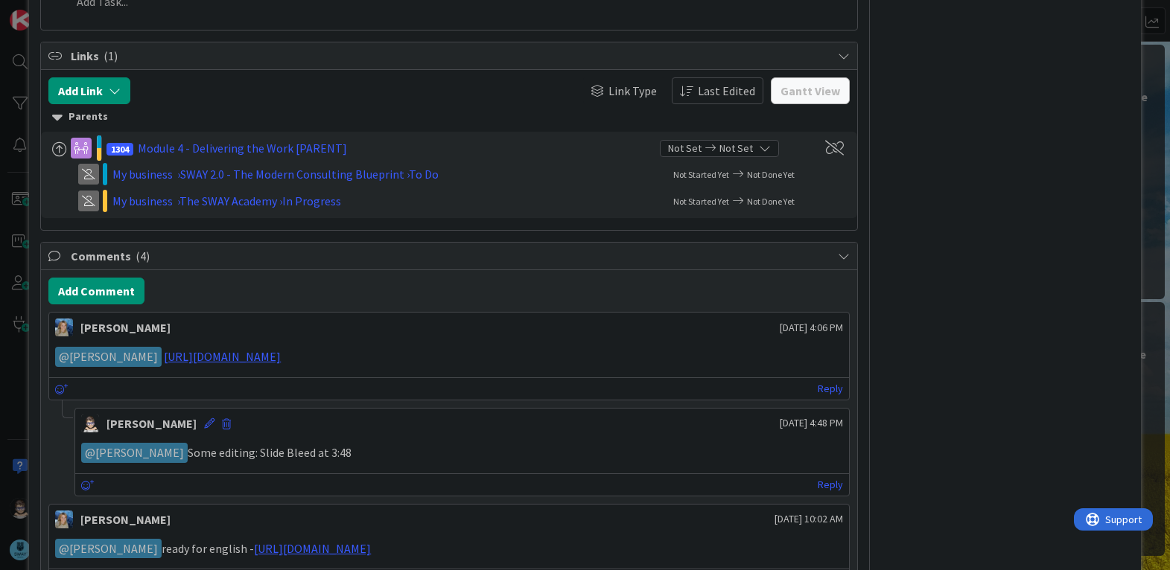
scroll to position [595, 0]
click at [281, 359] on link "https://www.veed.io/view/5d50ef29-3f89-4bf0-9441-c7f17b3a0e08?panel=share" at bounding box center [222, 356] width 117 height 15
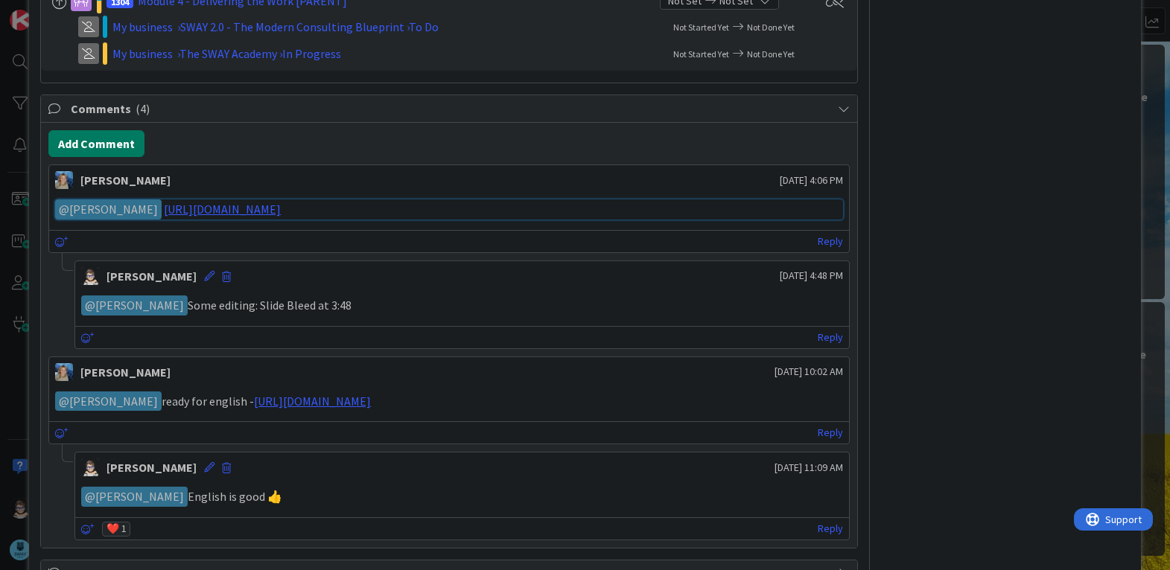
scroll to position [743, 0]
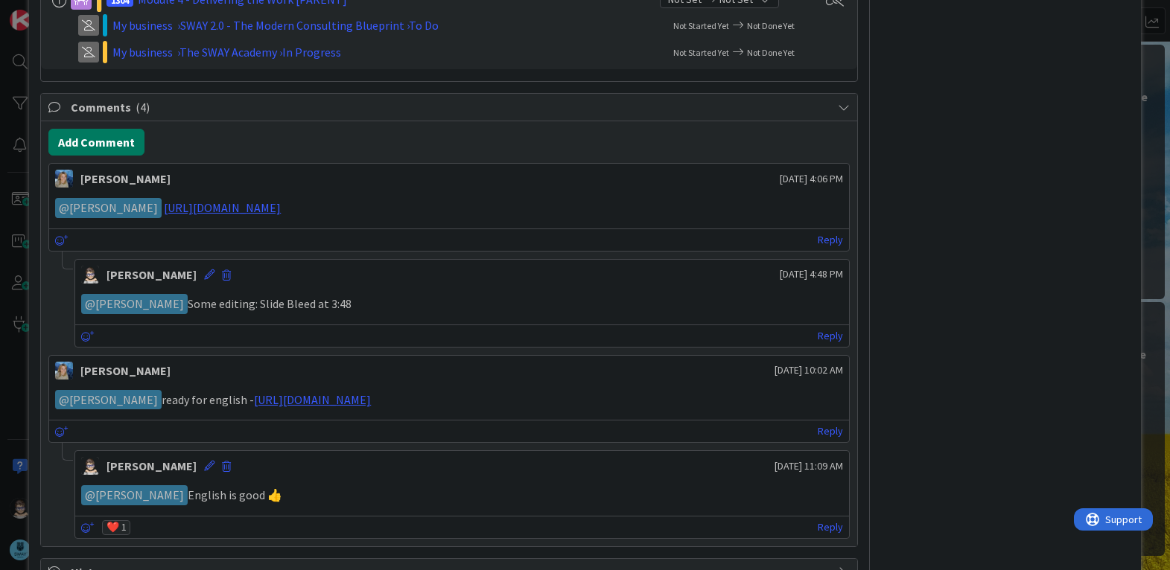
click at [107, 142] on button "Add Comment" at bounding box center [96, 142] width 96 height 27
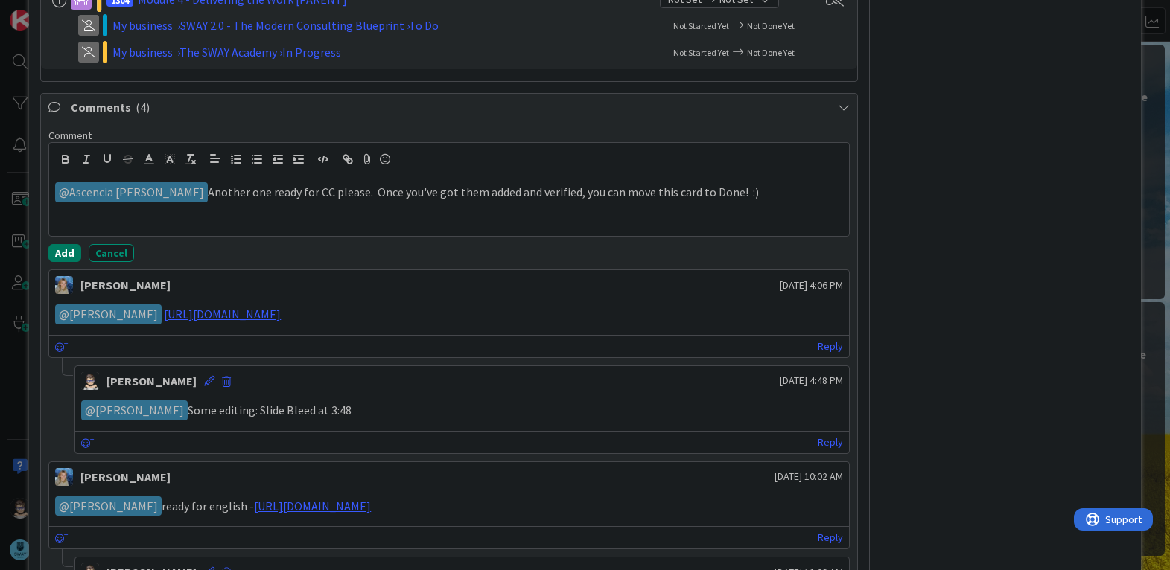
click at [64, 247] on button "Add" at bounding box center [64, 253] width 33 height 18
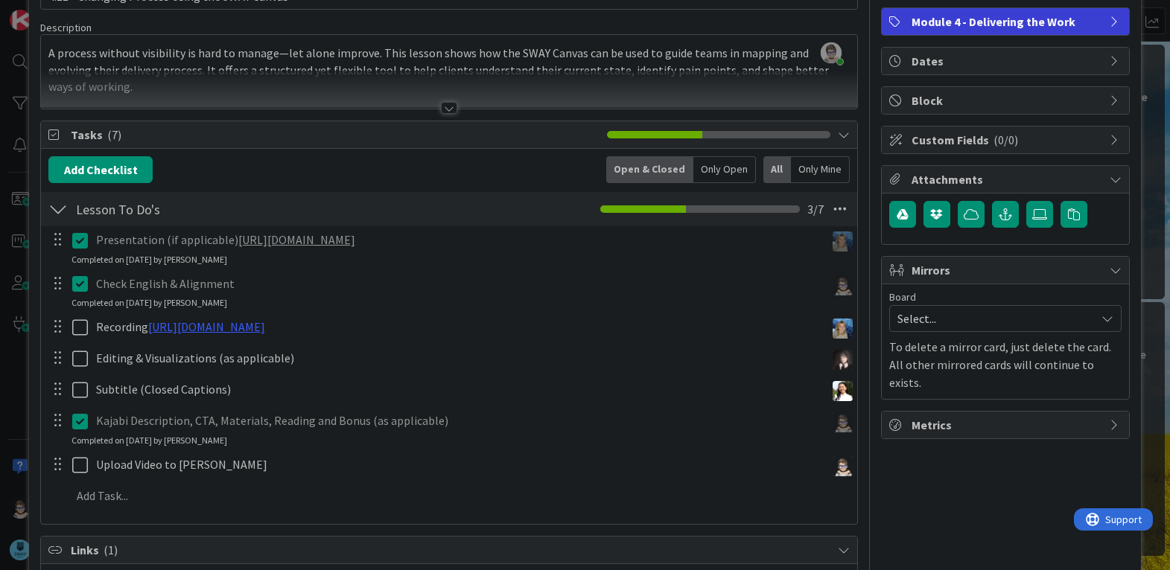
scroll to position [0, 0]
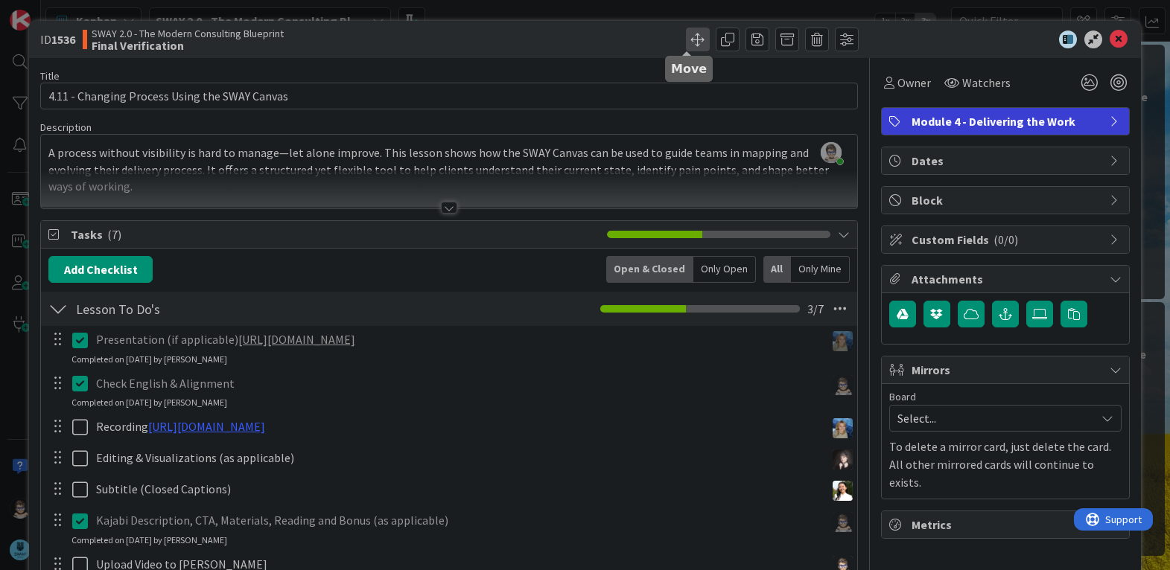
click at [687, 40] on span at bounding box center [698, 40] width 24 height 24
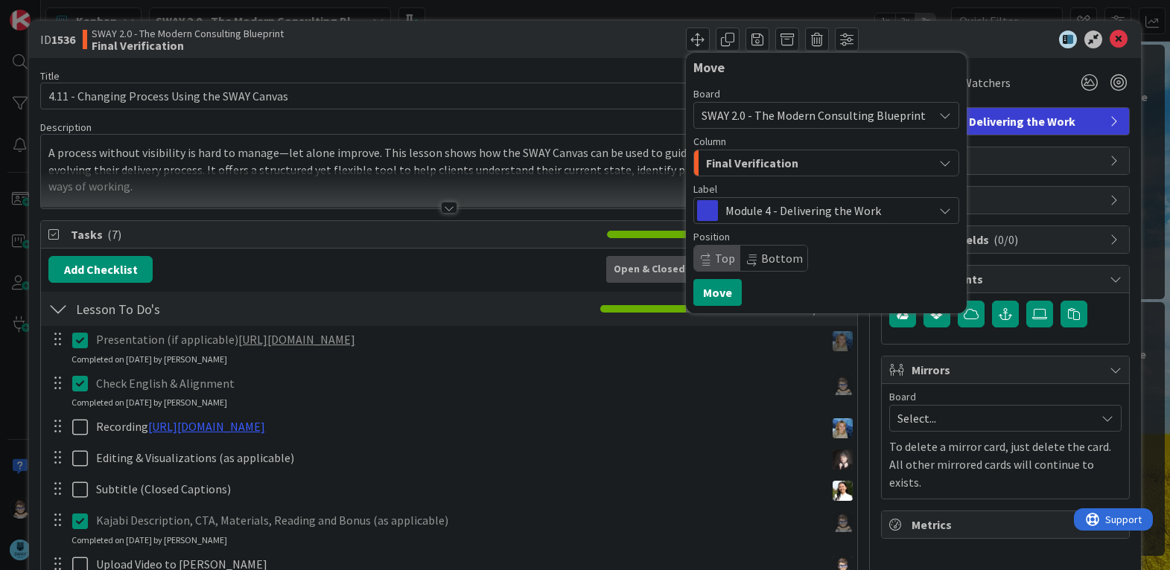
click at [743, 165] on span "Final Verification" at bounding box center [752, 162] width 92 height 19
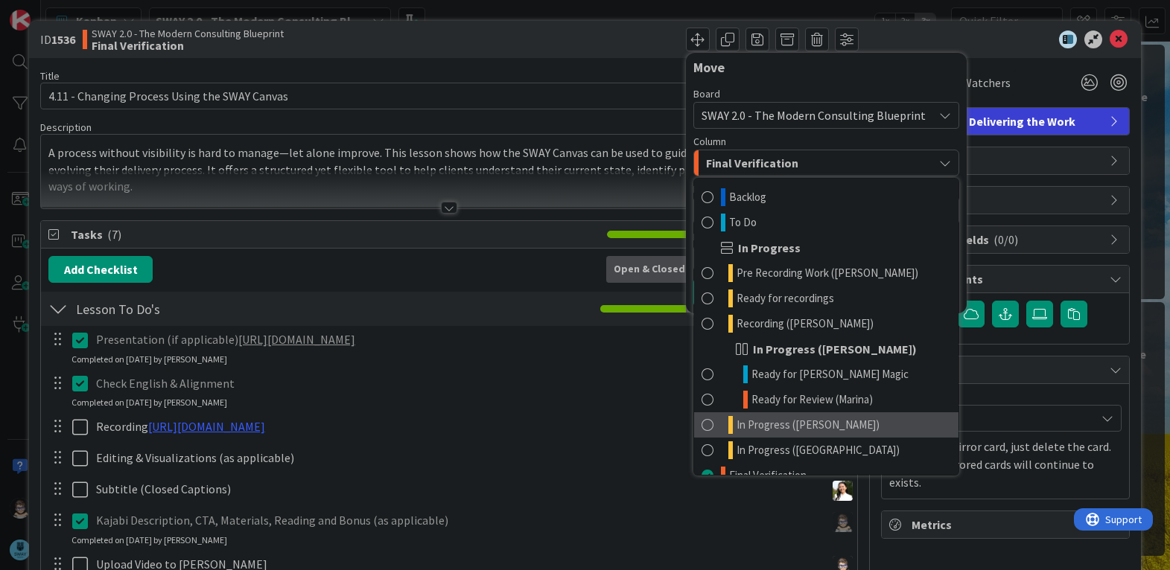
click at [823, 429] on link "In Progress ([PERSON_NAME])" at bounding box center [826, 425] width 264 height 25
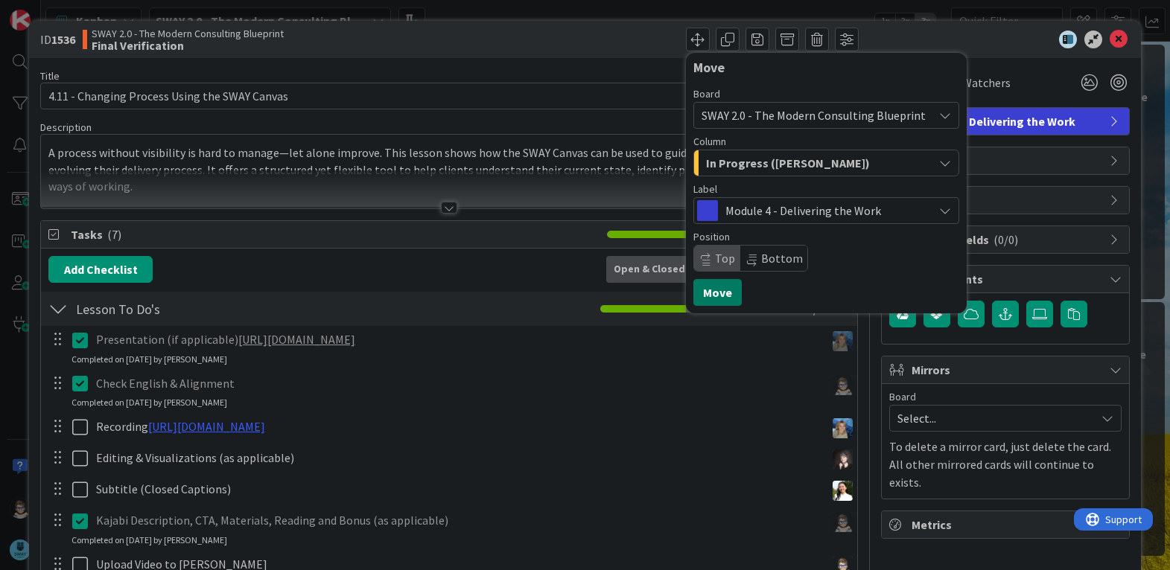
click at [713, 296] on button "Move" at bounding box center [717, 292] width 48 height 27
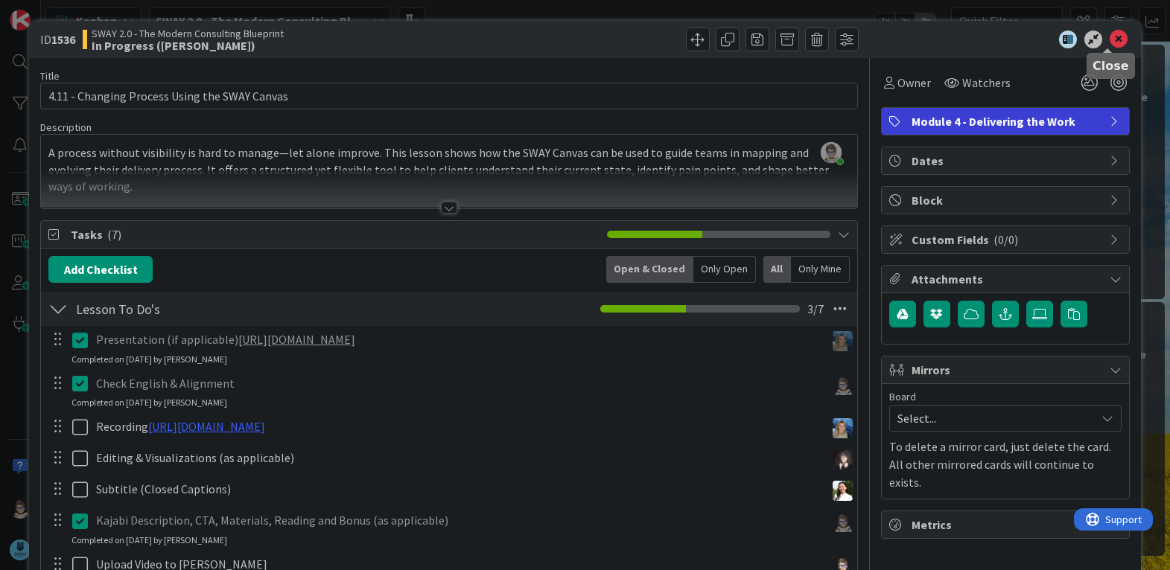
click at [1110, 42] on icon at bounding box center [1119, 40] width 18 height 18
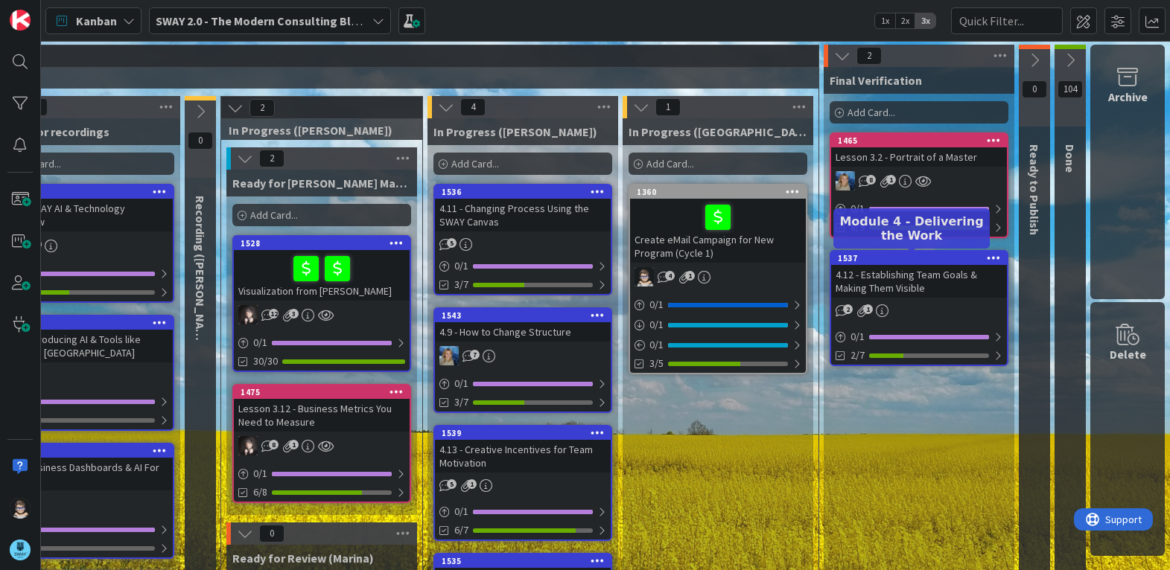
click at [897, 255] on div "1537" at bounding box center [922, 258] width 169 height 10
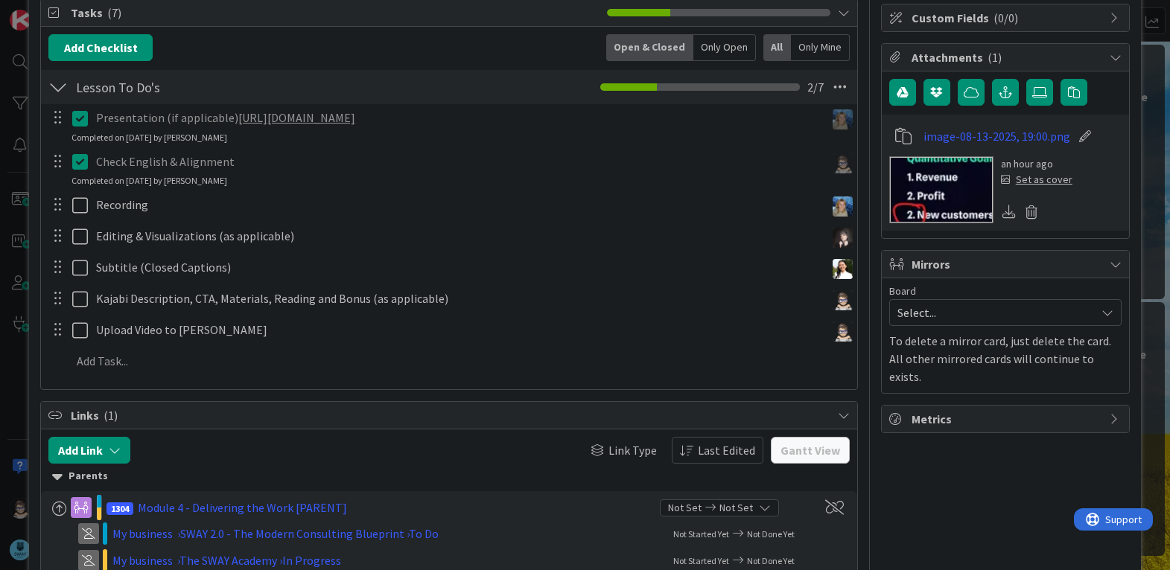
scroll to position [223, 0]
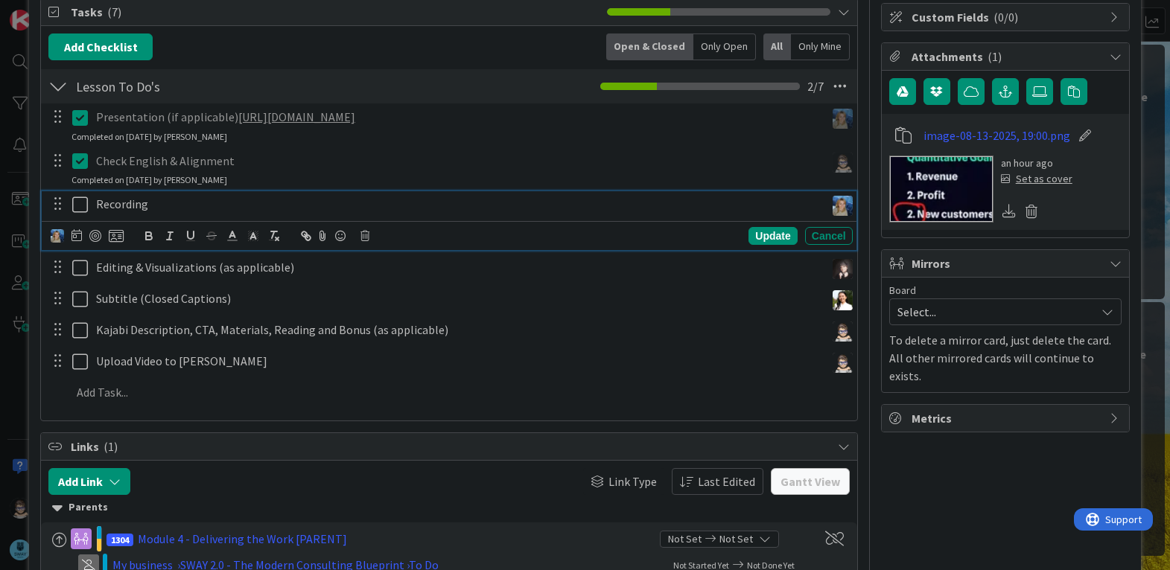
click at [77, 203] on icon at bounding box center [83, 205] width 22 height 18
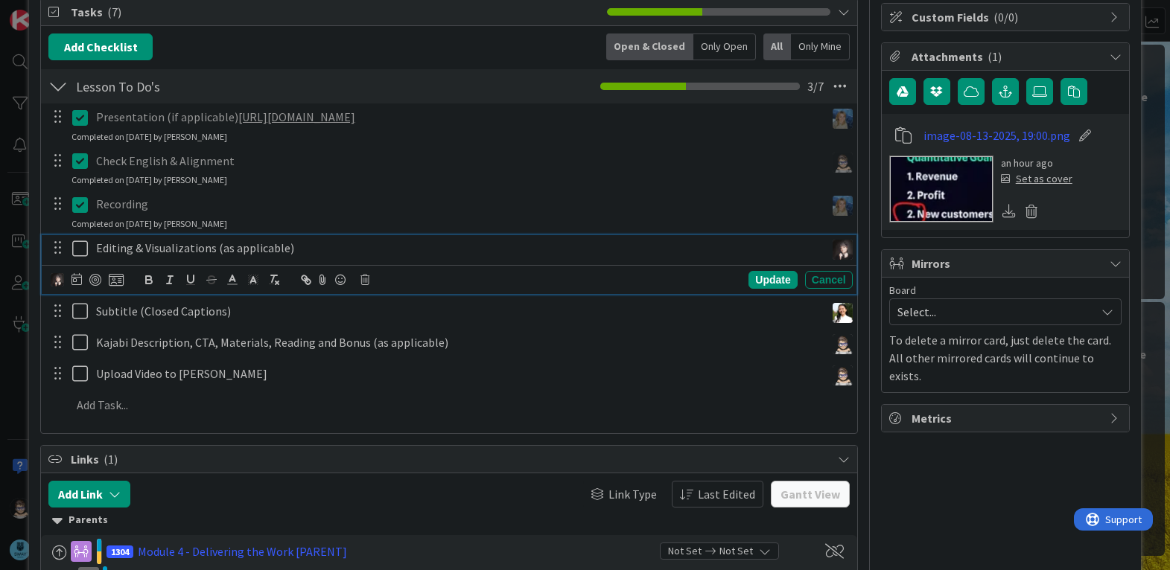
click at [78, 249] on icon at bounding box center [83, 249] width 22 height 18
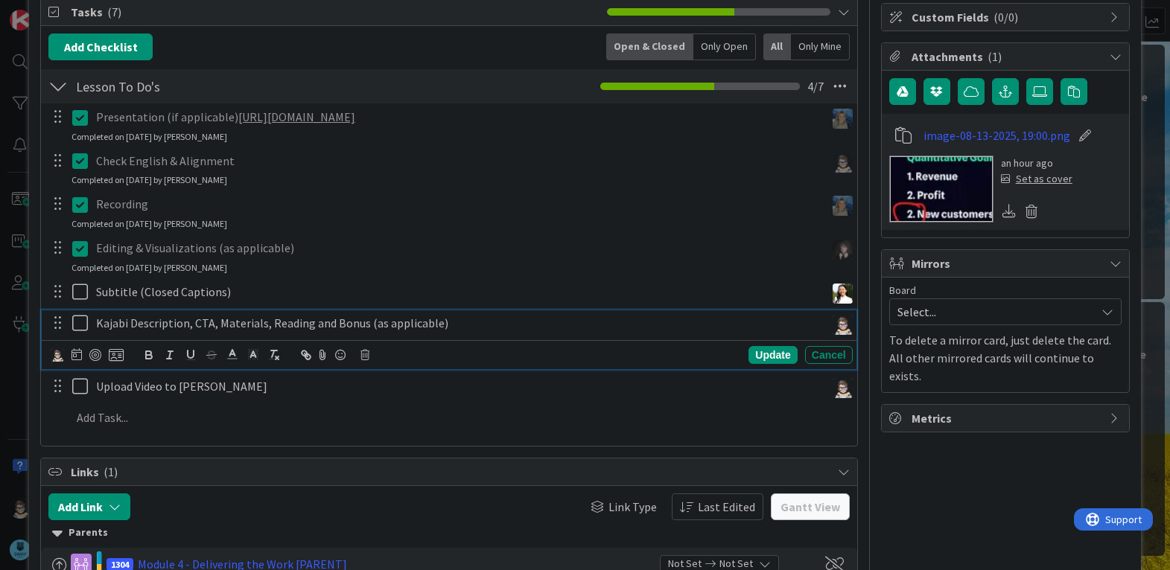
click at [77, 326] on icon at bounding box center [83, 323] width 22 height 18
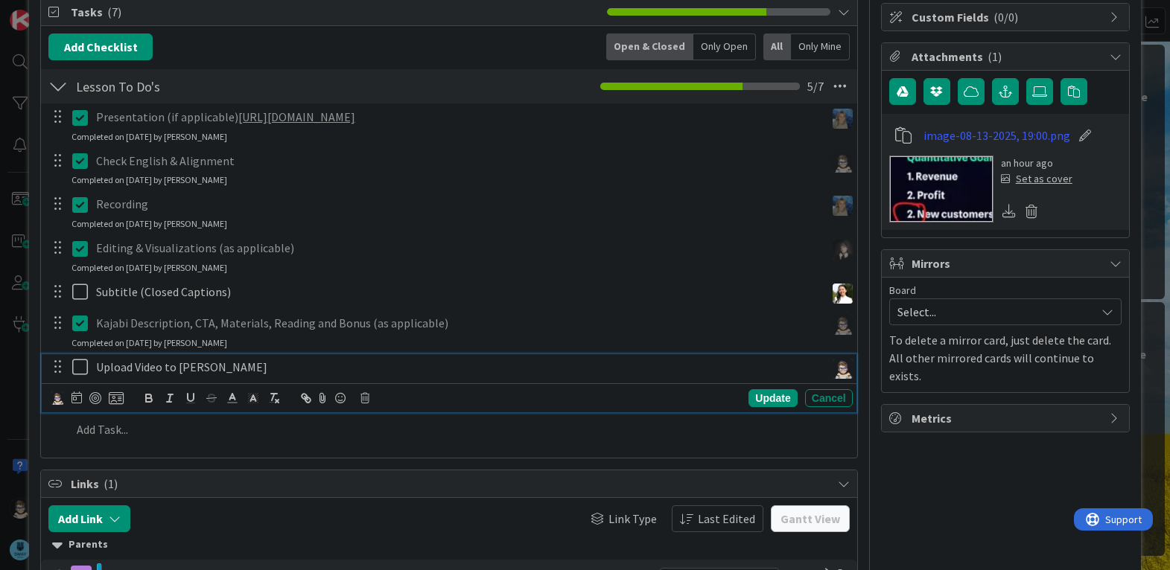
click at [78, 370] on icon at bounding box center [83, 367] width 22 height 18
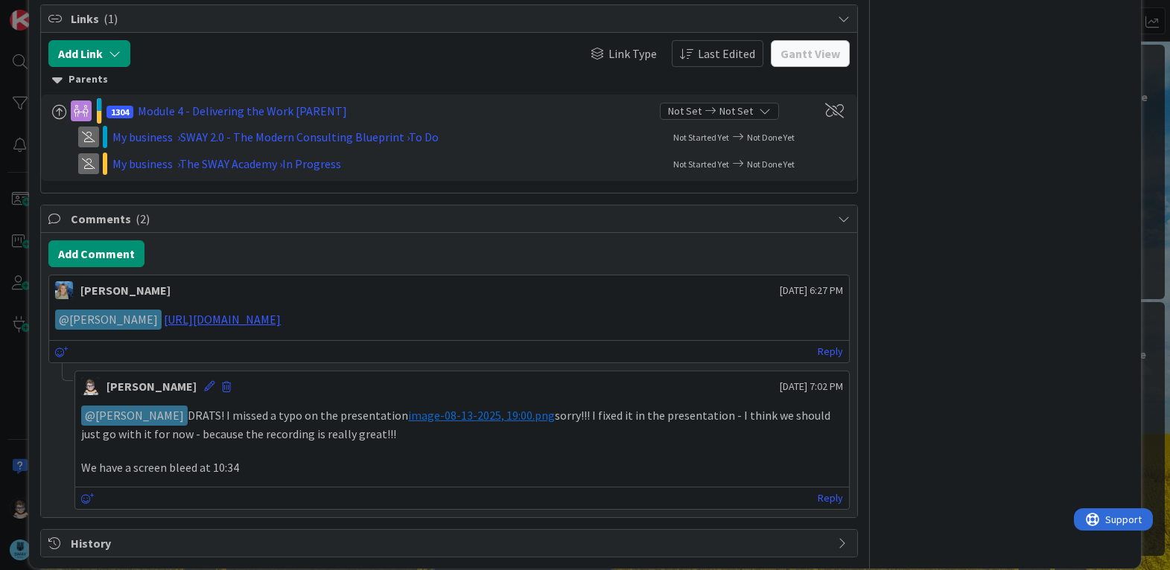
scroll to position [670, 0]
click at [133, 251] on button "Add Comment" at bounding box center [96, 253] width 96 height 27
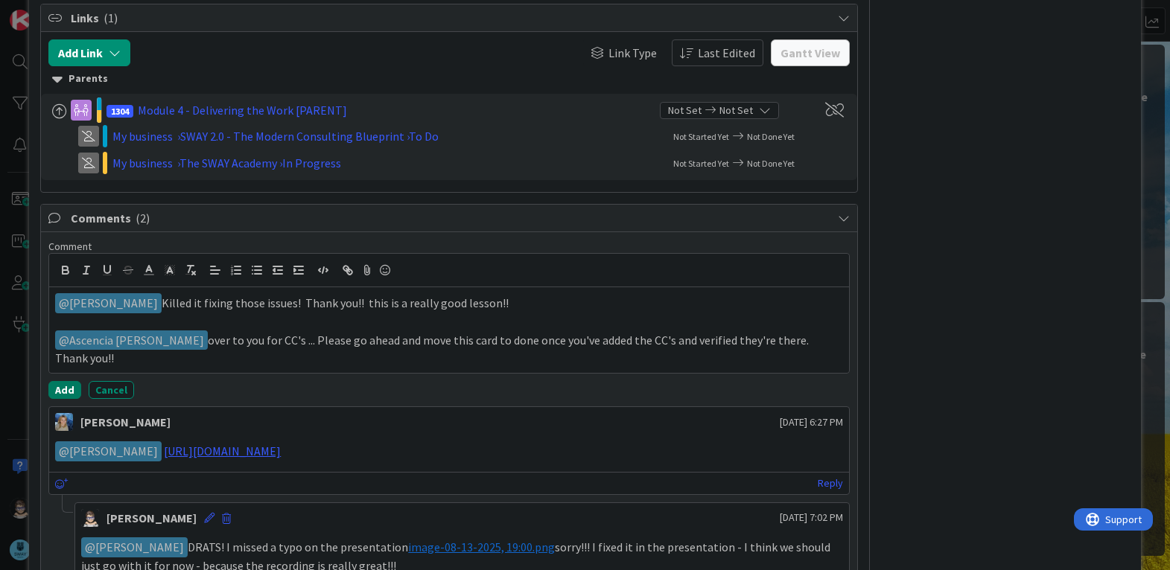
click at [68, 394] on button "Add" at bounding box center [64, 390] width 33 height 18
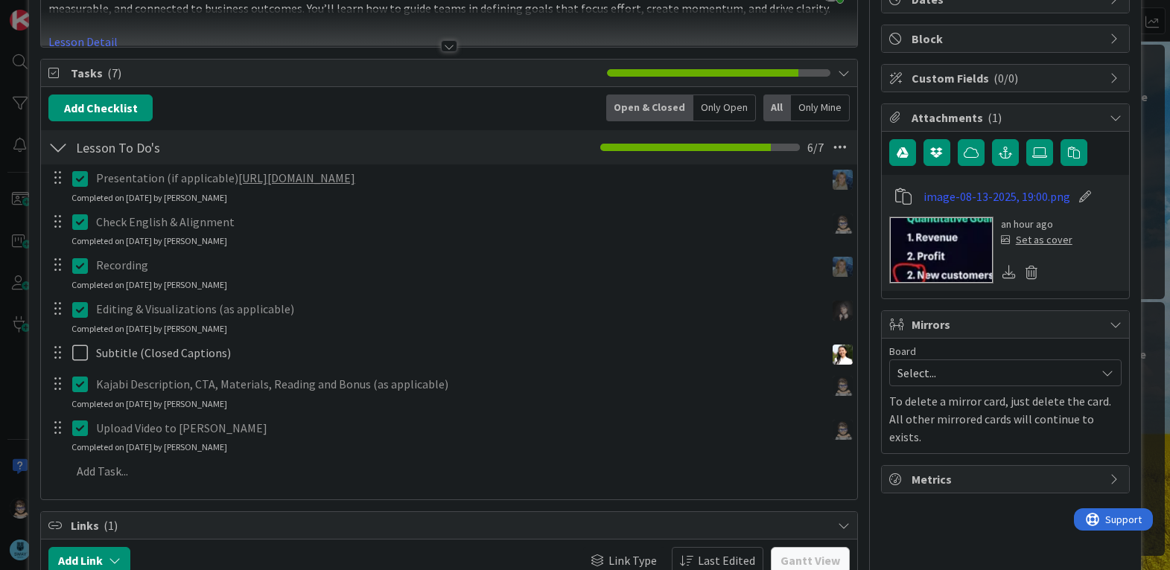
scroll to position [0, 0]
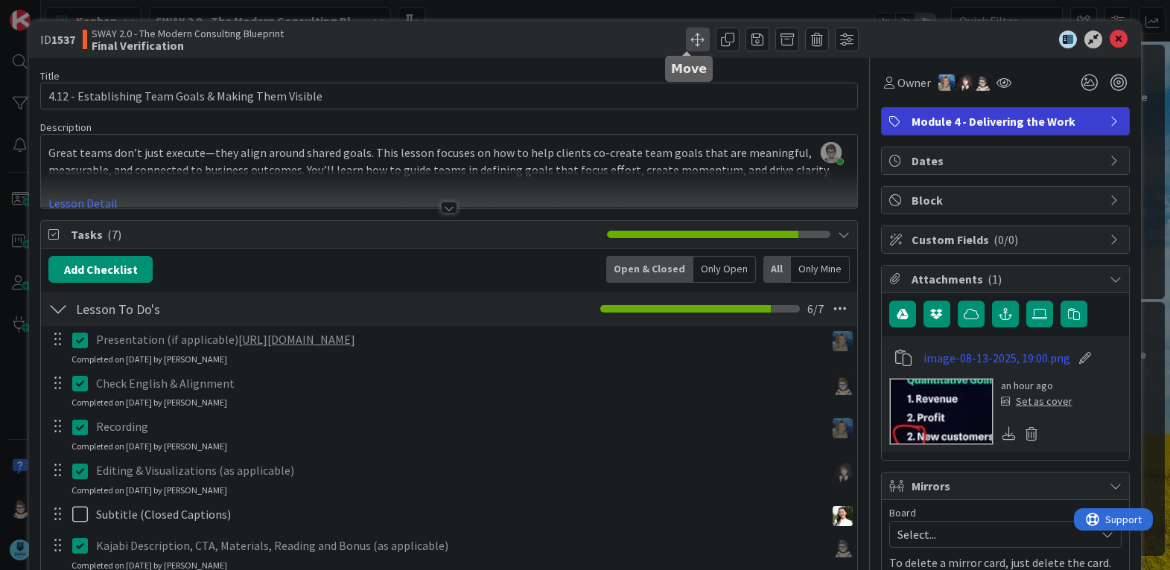
click at [686, 42] on span at bounding box center [698, 40] width 24 height 24
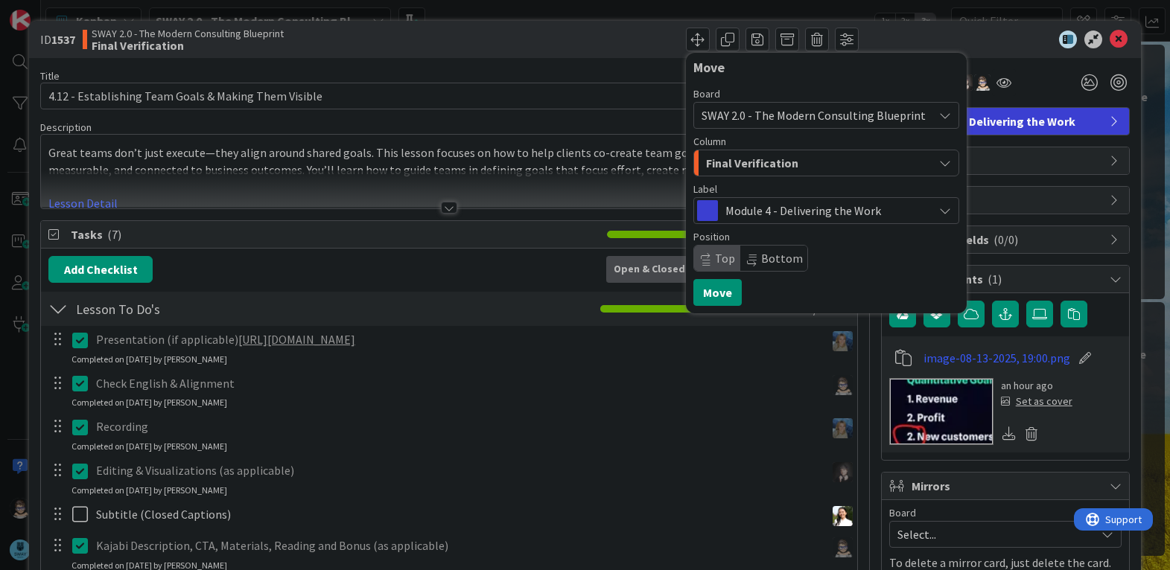
click at [731, 161] on span "Final Verification" at bounding box center [752, 162] width 92 height 19
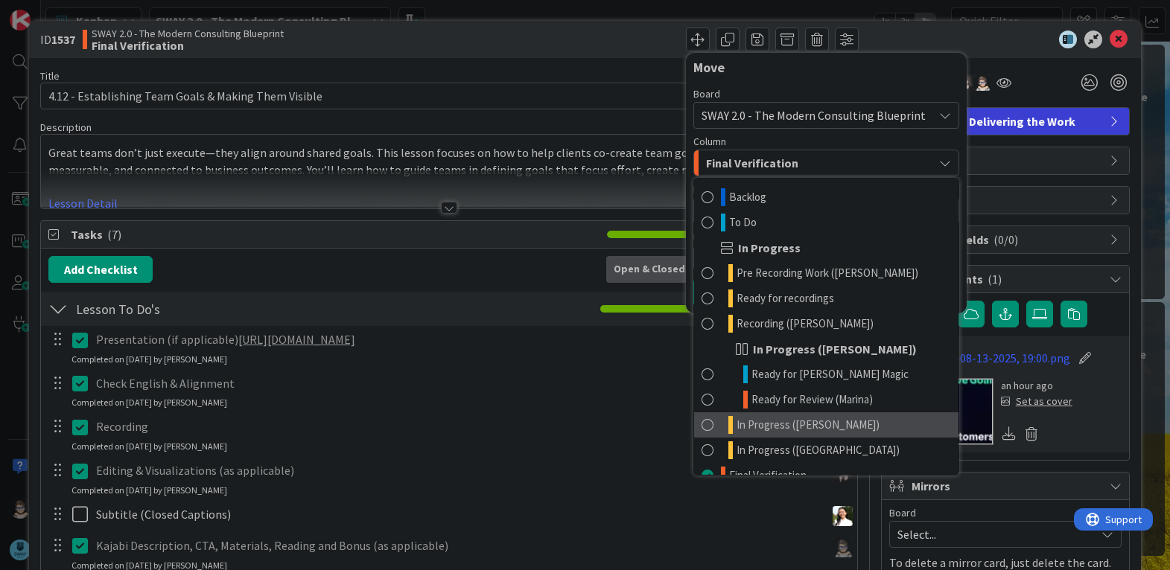
click at [805, 422] on span "In Progress ([PERSON_NAME])" at bounding box center [808, 425] width 143 height 18
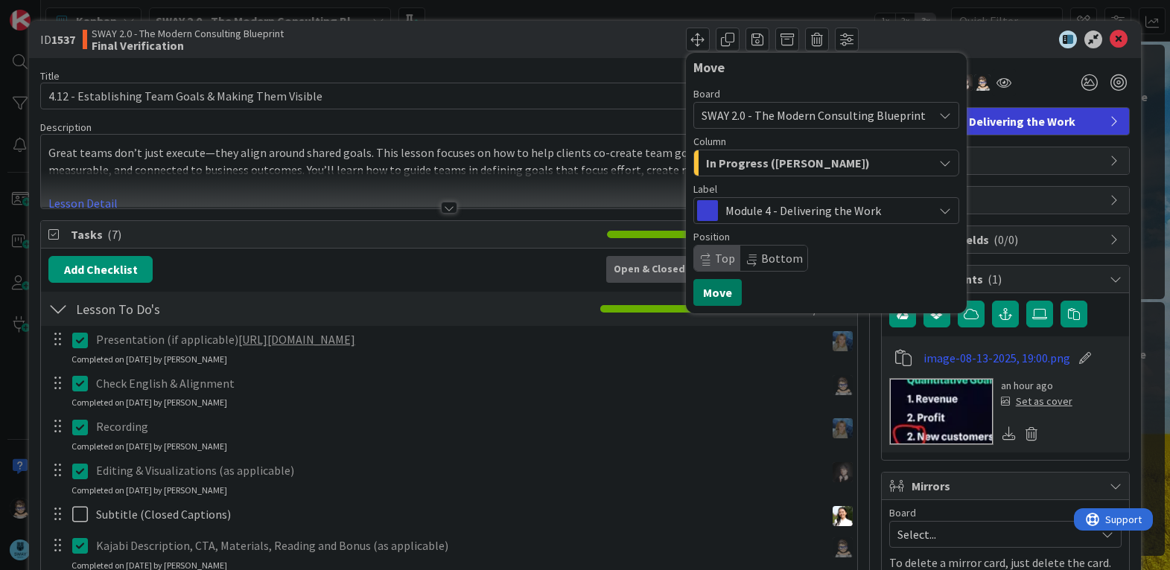
click at [703, 296] on button "Move" at bounding box center [717, 292] width 48 height 27
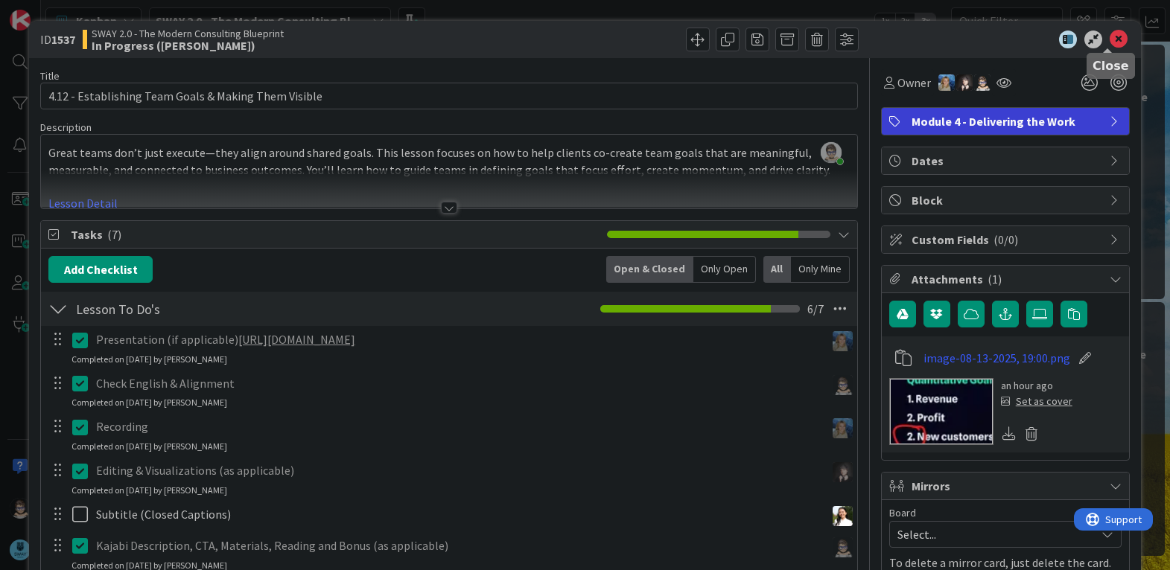
click at [1110, 34] on icon at bounding box center [1119, 40] width 18 height 18
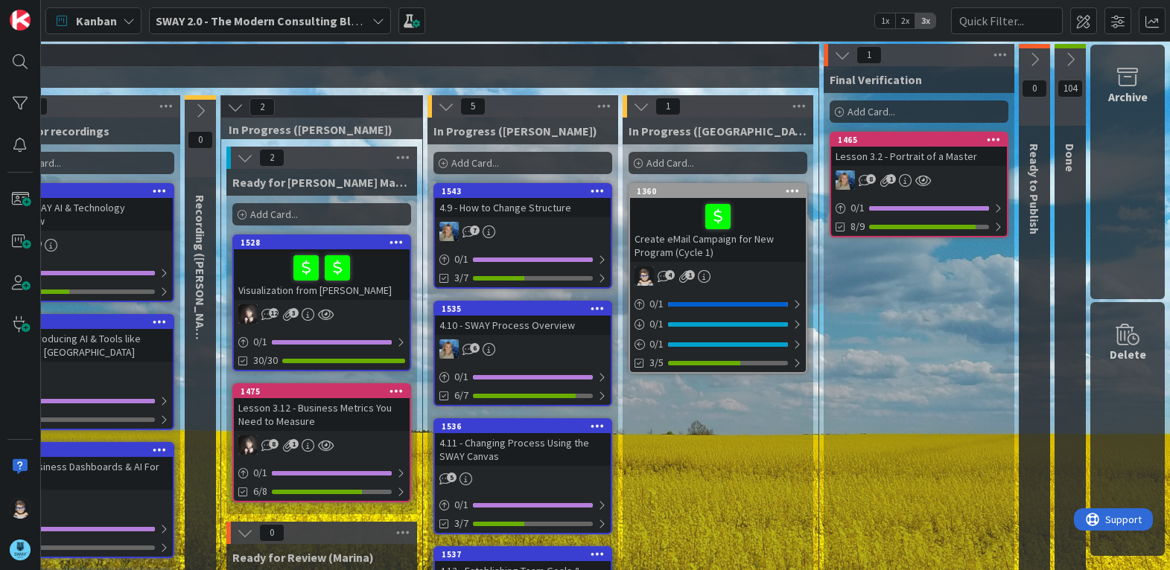
scroll to position [0, 659]
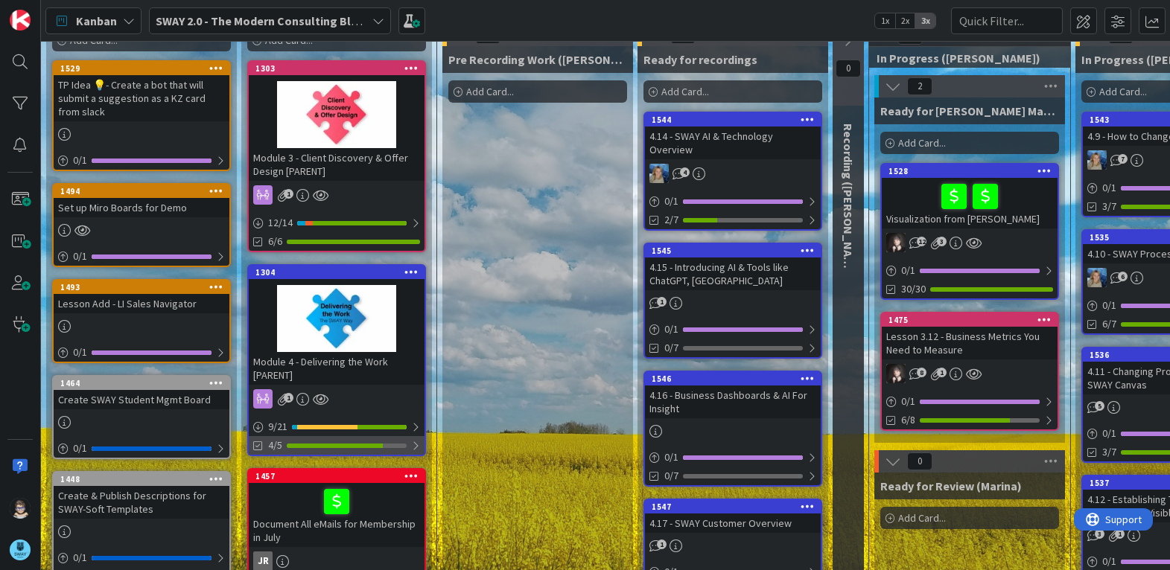
scroll to position [73, 0]
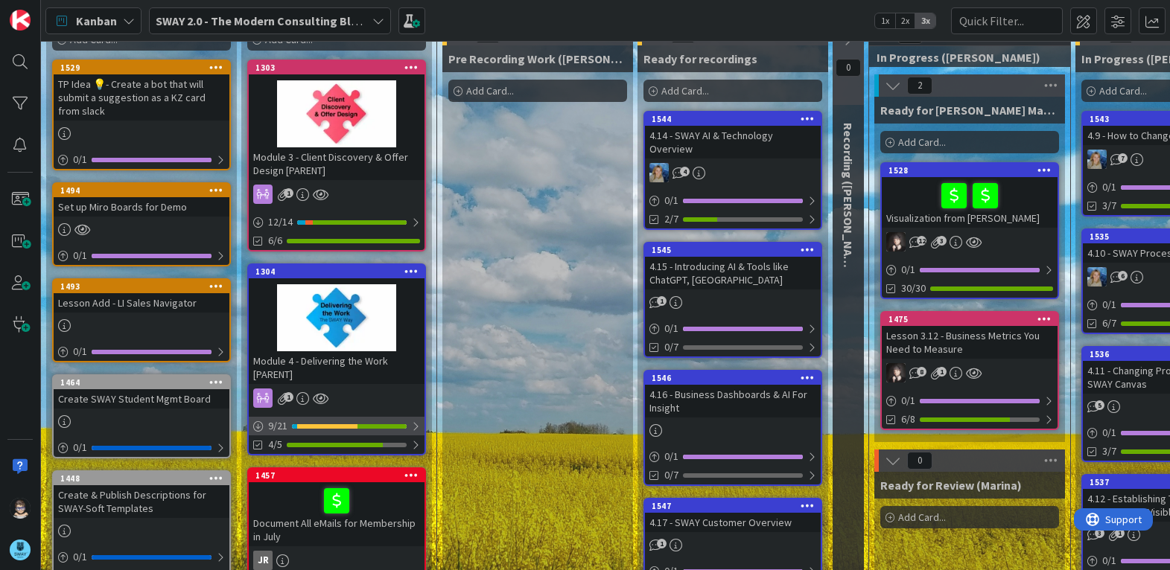
click at [416, 427] on div at bounding box center [415, 427] width 9 height 12
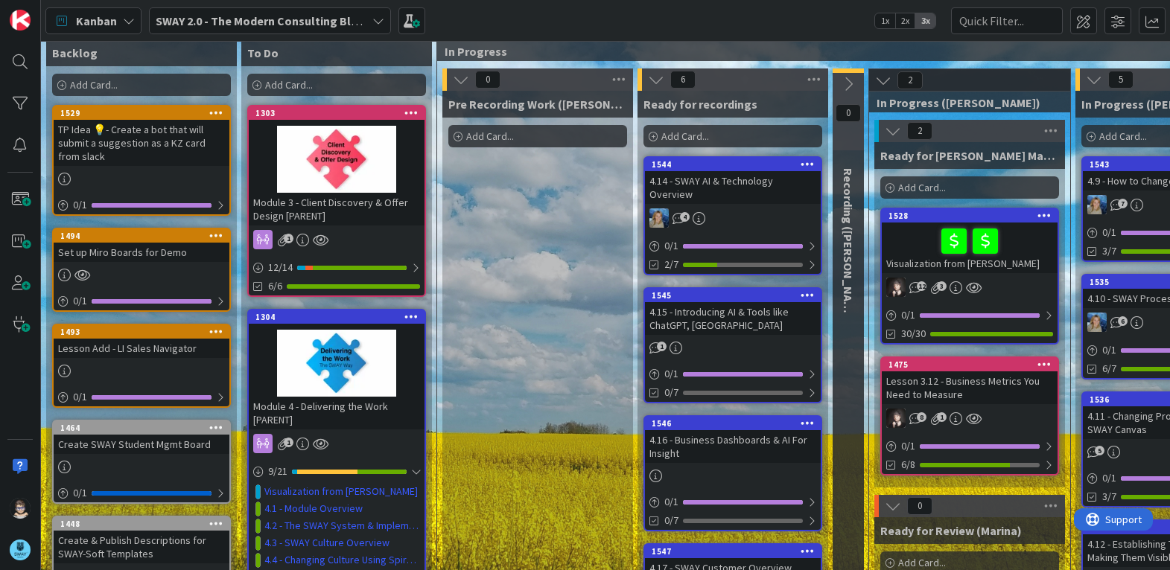
scroll to position [0, 0]
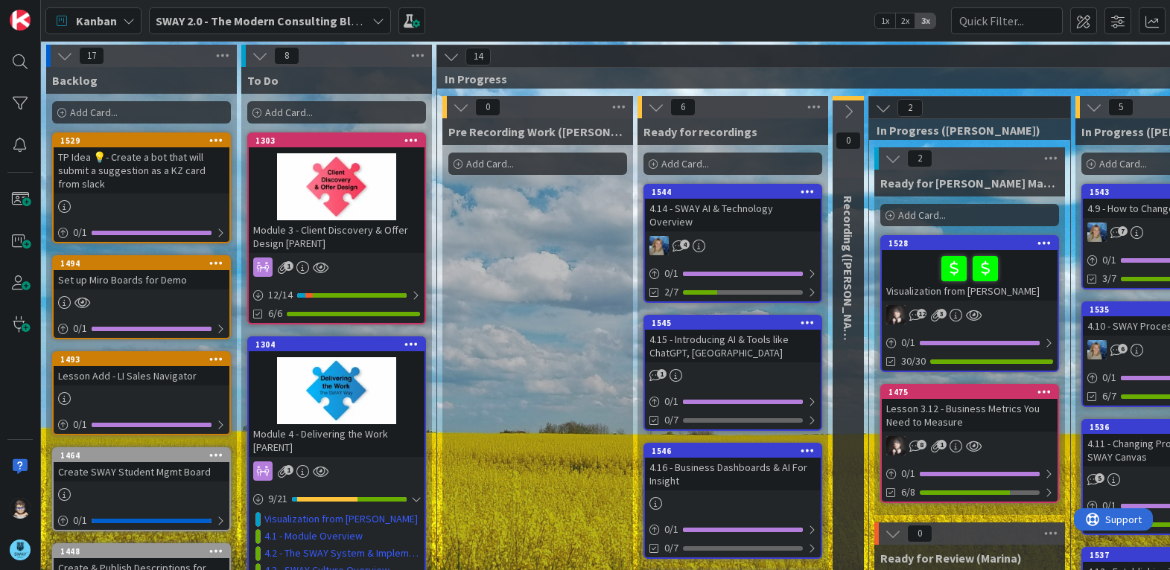
click at [458, 108] on icon at bounding box center [461, 107] width 16 height 16
